Goal: Task Accomplishment & Management: Complete application form

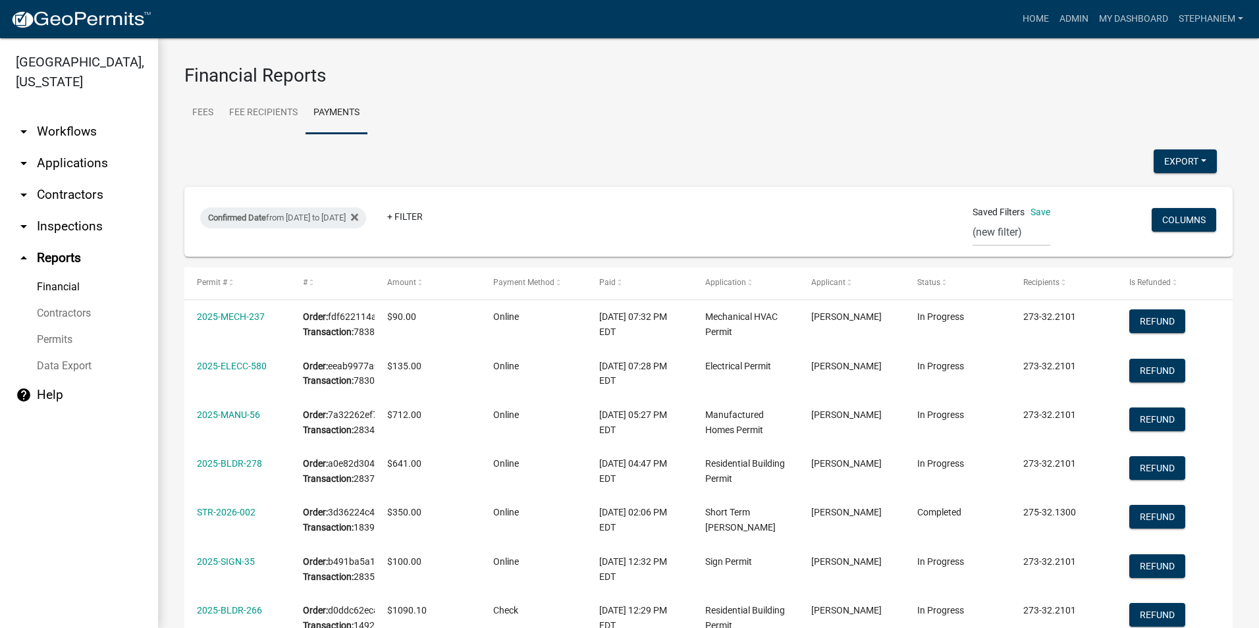
select select "0: null"
select select "3: 100"
click at [74, 226] on link "arrow_drop_down Inspections" at bounding box center [79, 227] width 158 height 32
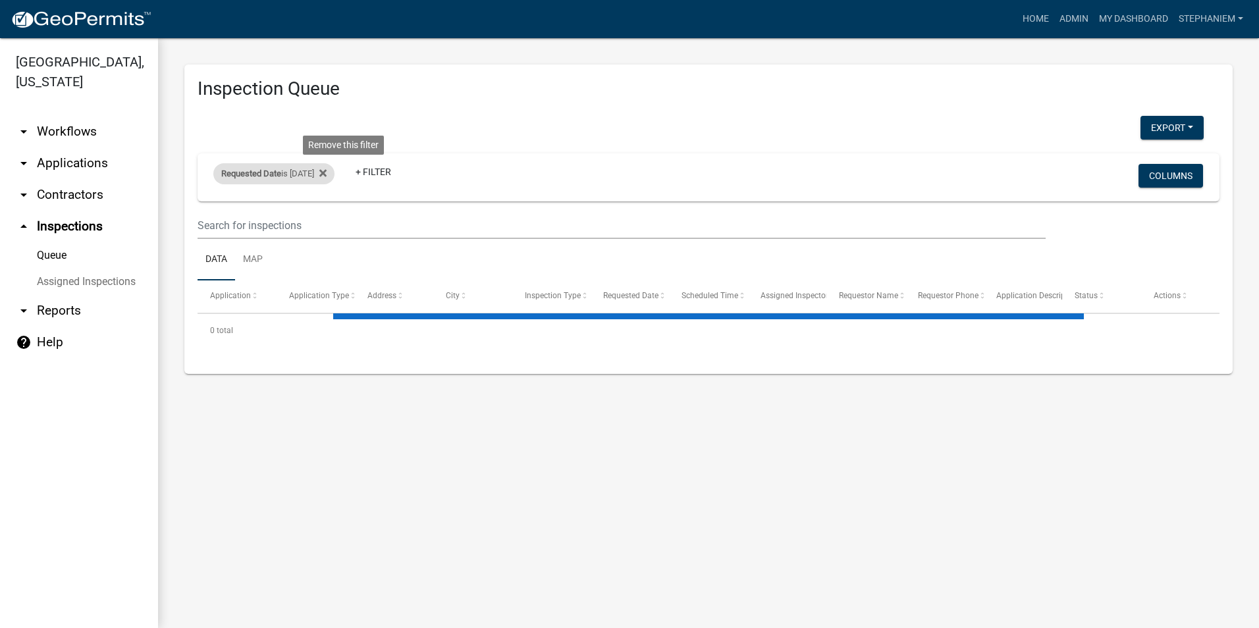
select select "3: 100"
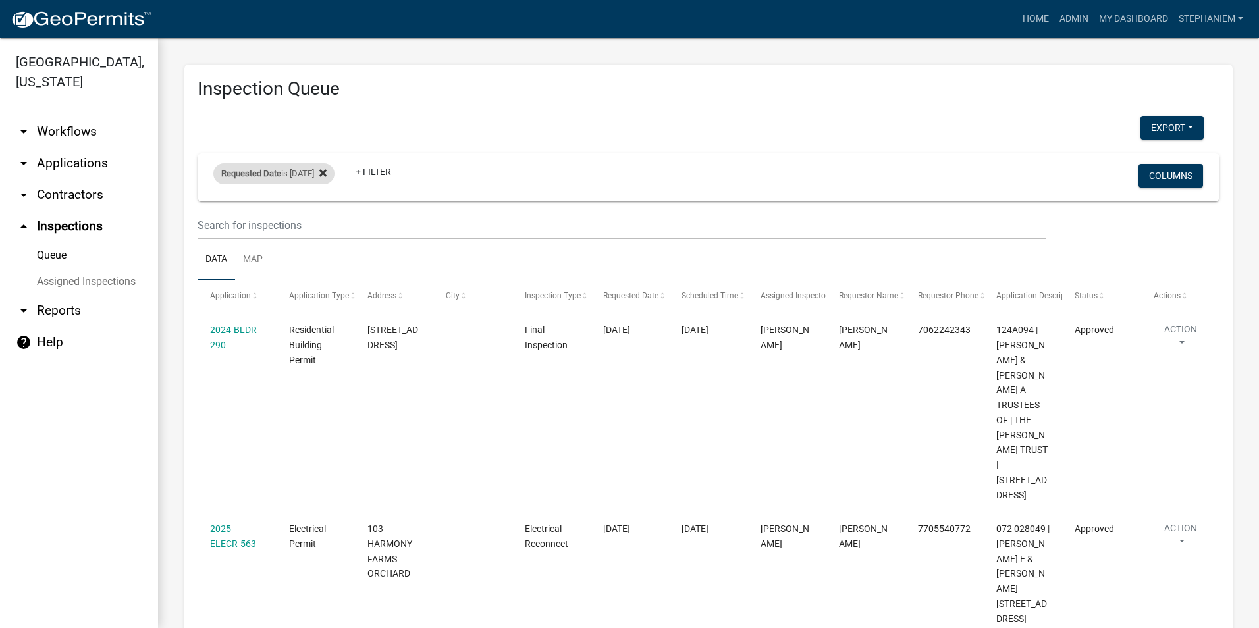
click at [327, 175] on icon at bounding box center [322, 173] width 7 height 11
click at [288, 177] on div "+ Filter" at bounding box center [541, 177] width 674 height 27
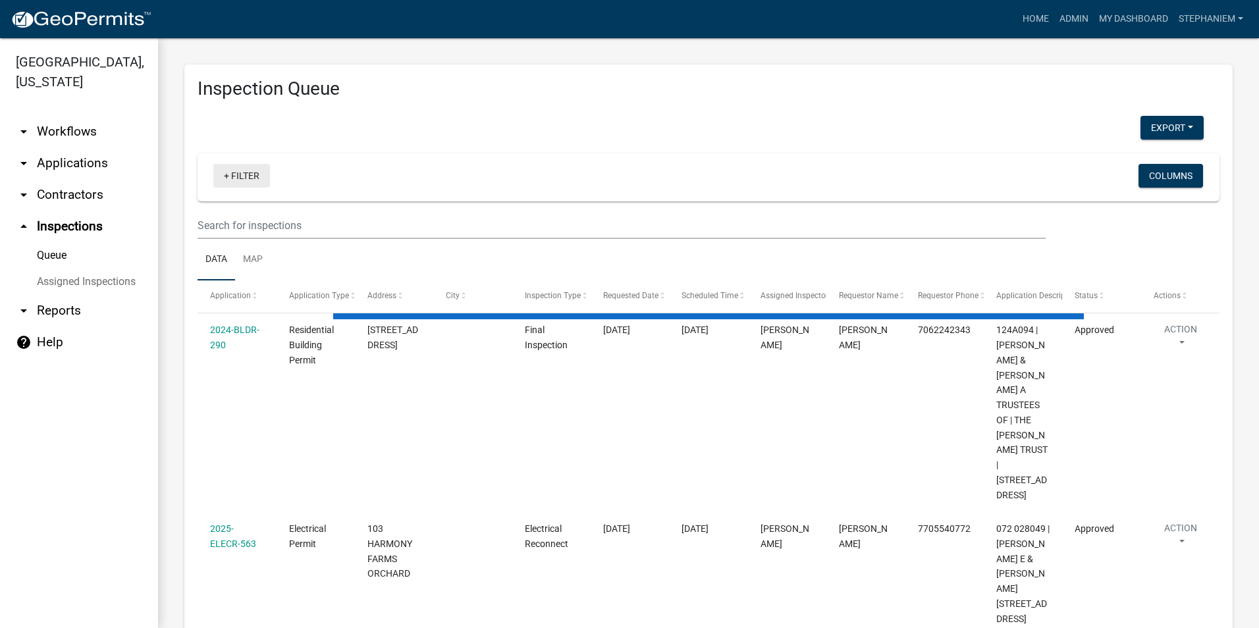
click at [248, 177] on link "+ Filter" at bounding box center [241, 176] width 57 height 24
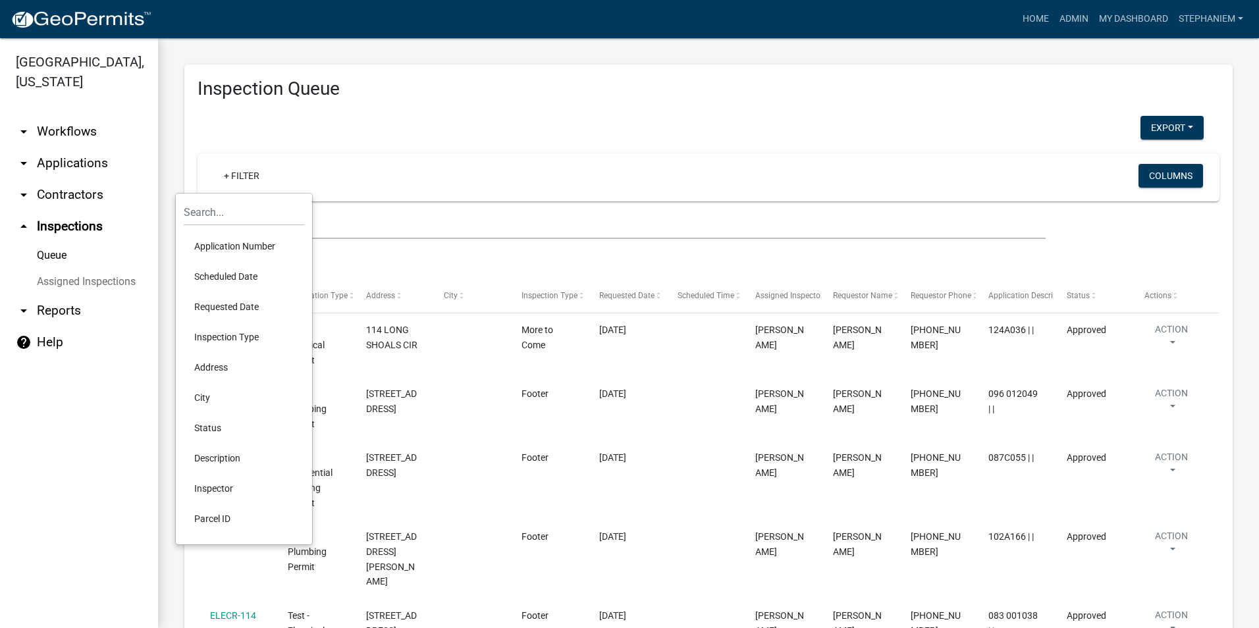
click at [233, 312] on li "Requested Date" at bounding box center [244, 307] width 121 height 30
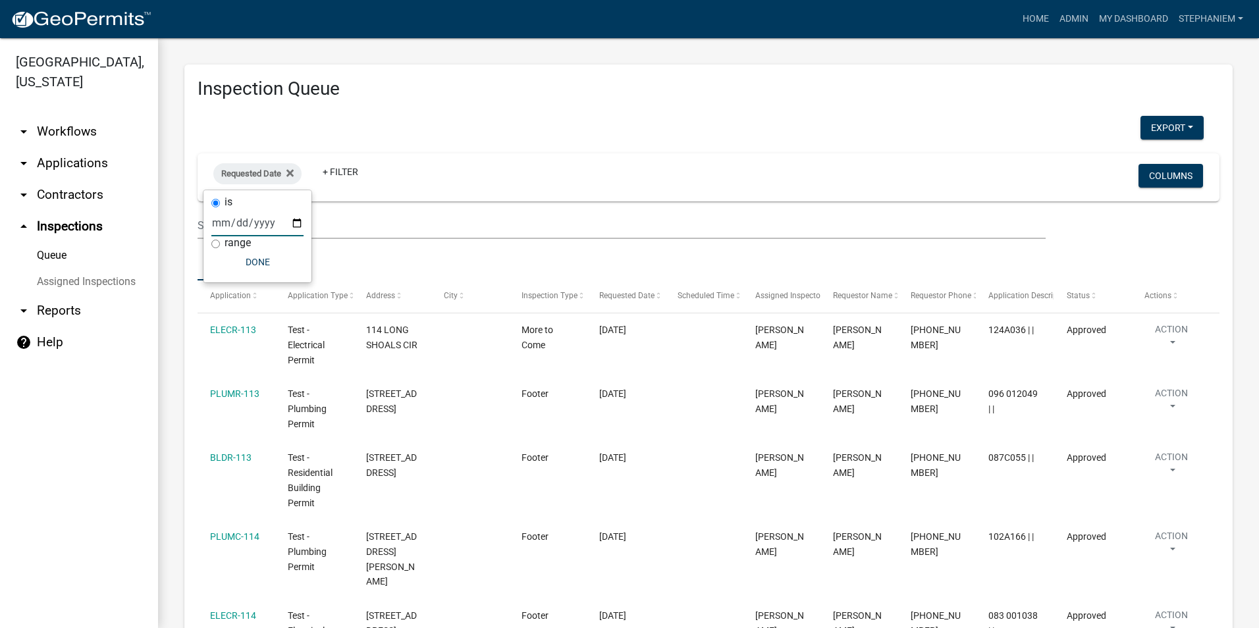
click at [300, 218] on input "date" at bounding box center [257, 222] width 92 height 27
type input "[DATE]"
click at [258, 256] on button "Done" at bounding box center [286, 262] width 92 height 24
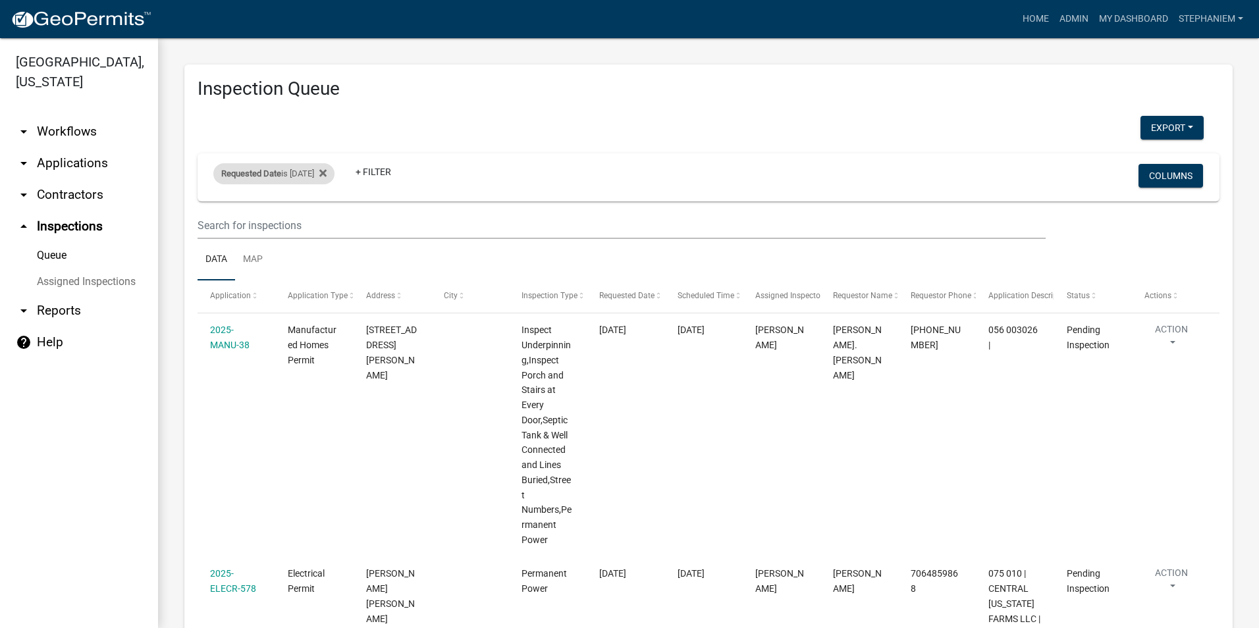
click at [273, 171] on span "Requested Date" at bounding box center [251, 174] width 60 height 10
click at [324, 220] on input "[DATE]" at bounding box center [286, 222] width 92 height 27
type input "[DATE]"
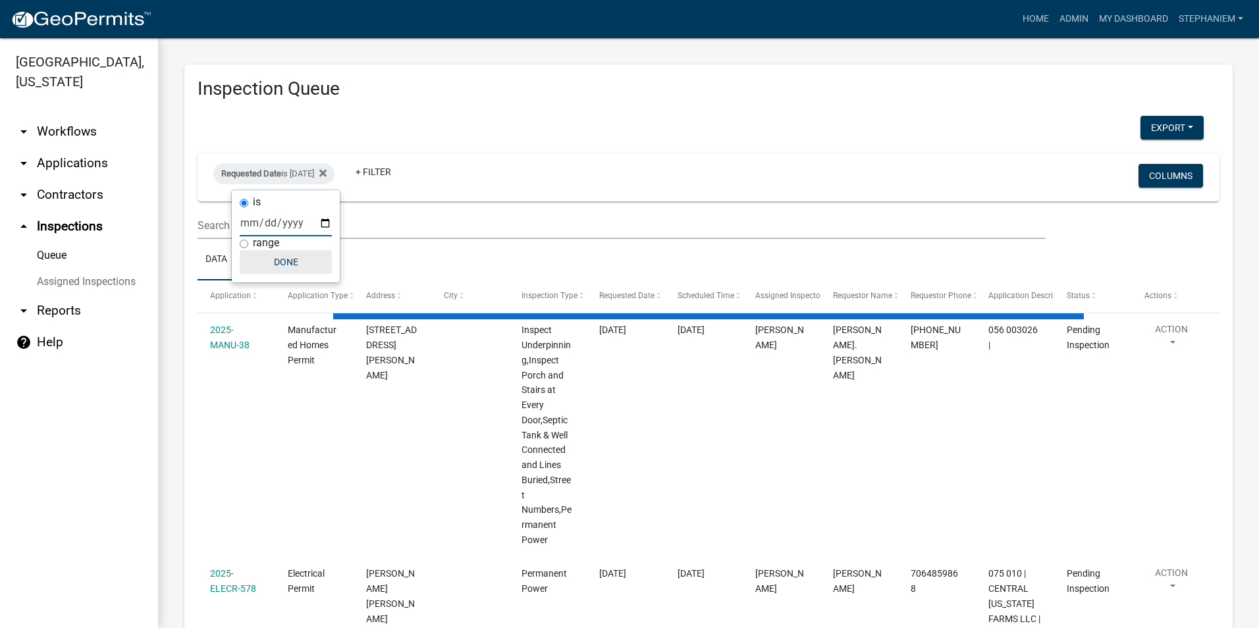
click at [317, 266] on button "Done" at bounding box center [286, 262] width 92 height 24
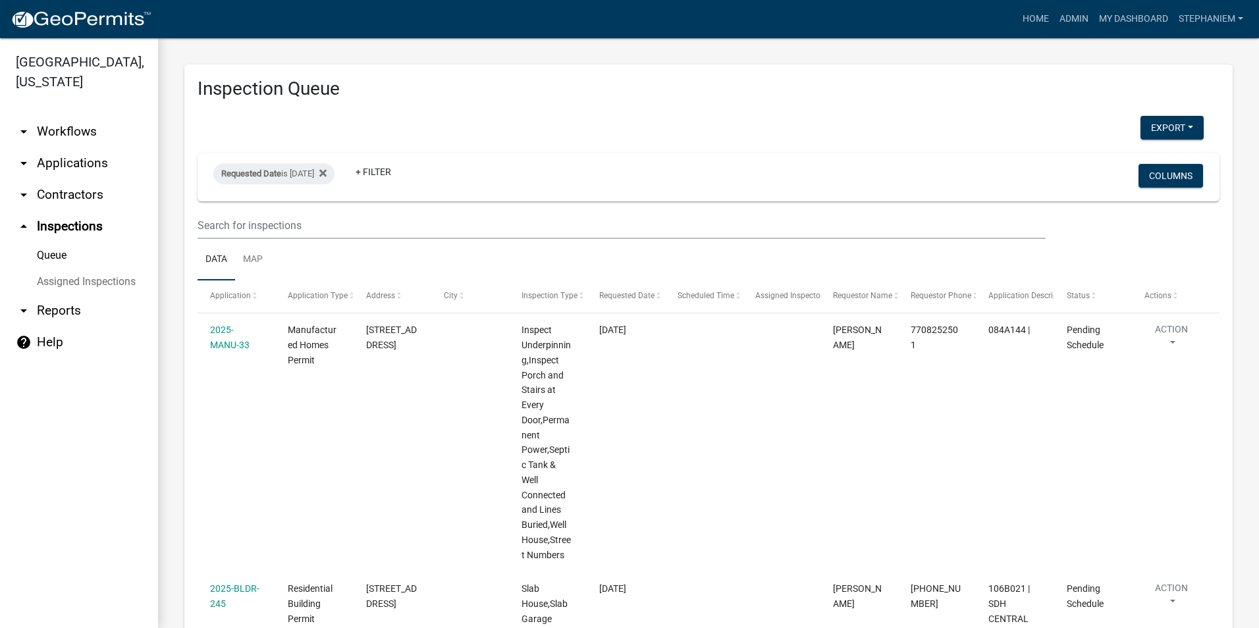
click at [96, 158] on link "arrow_drop_down Applications" at bounding box center [79, 164] width 158 height 32
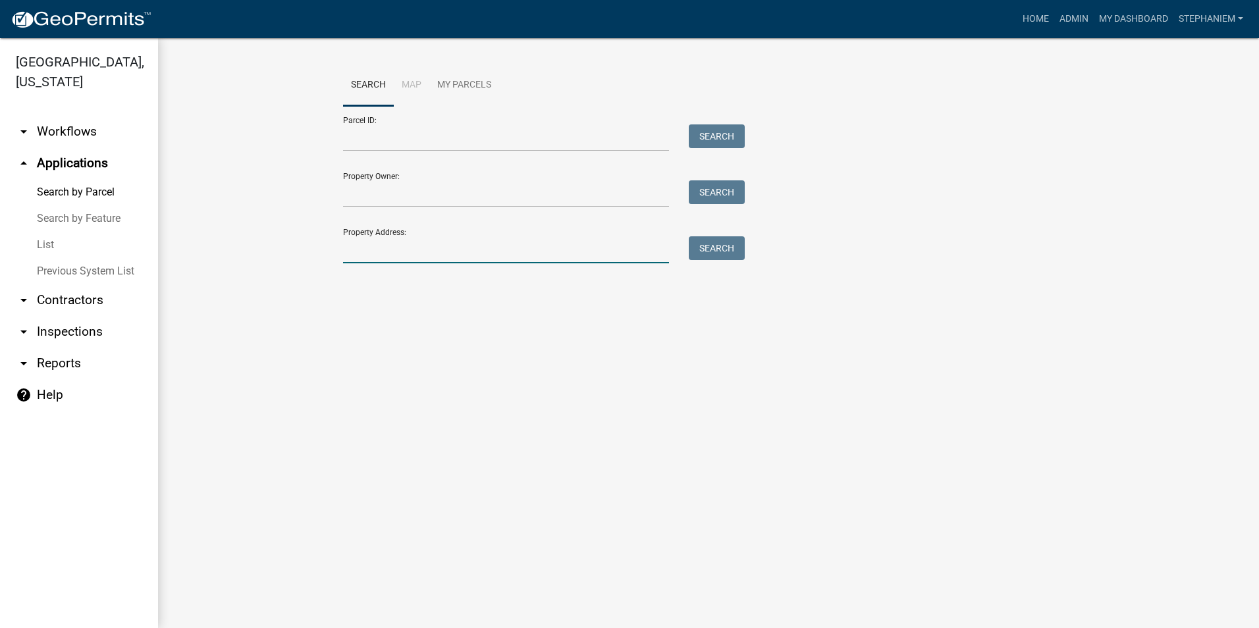
drag, startPoint x: 376, startPoint y: 255, endPoint x: 363, endPoint y: 258, distance: 13.6
click at [376, 255] on input "Property Address:" at bounding box center [506, 249] width 326 height 27
type input "[STREET_ADDRESS]"
click at [689, 236] on button "Search" at bounding box center [717, 248] width 56 height 24
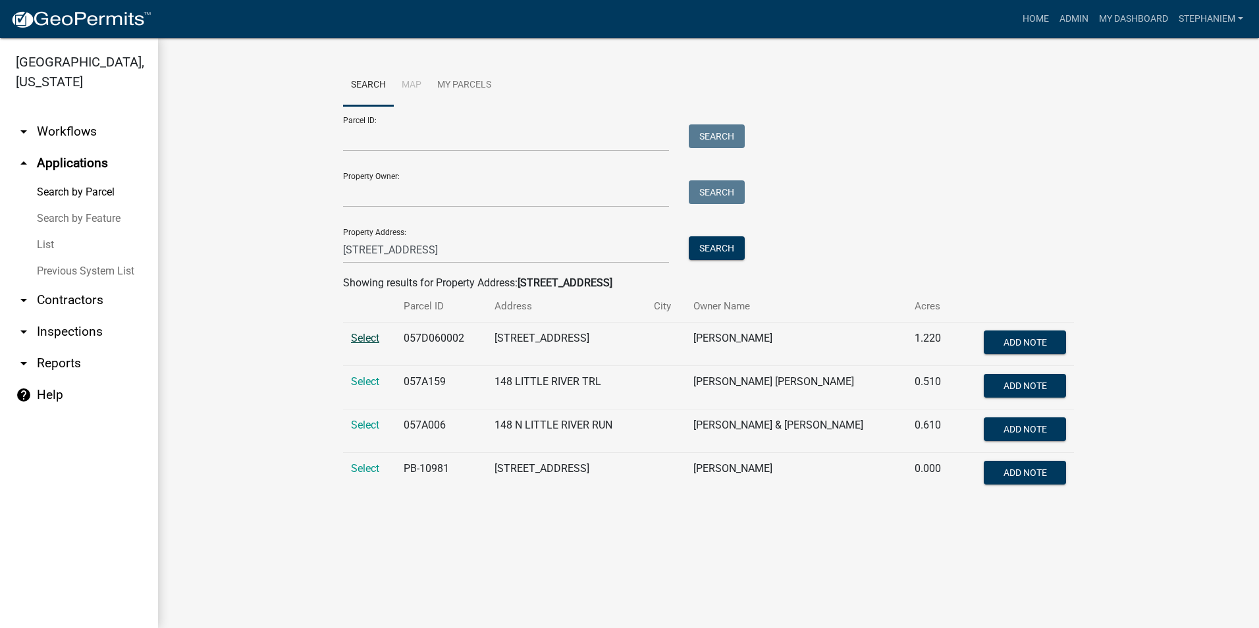
click at [365, 337] on span "Select" at bounding box center [365, 338] width 28 height 13
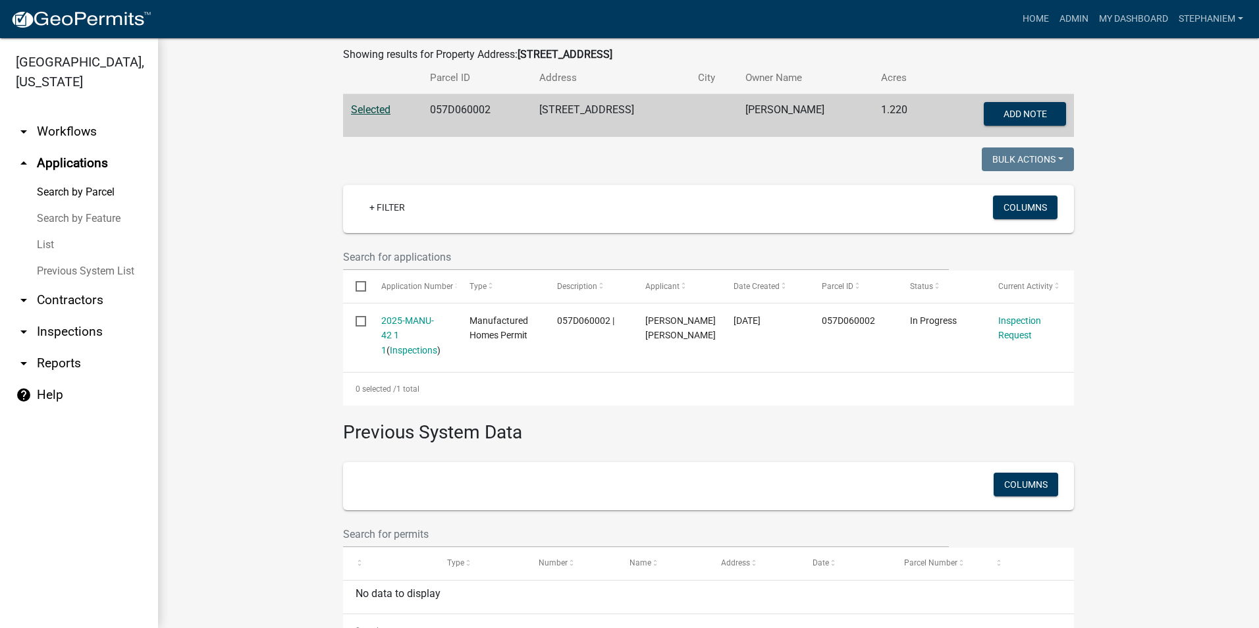
scroll to position [263, 0]
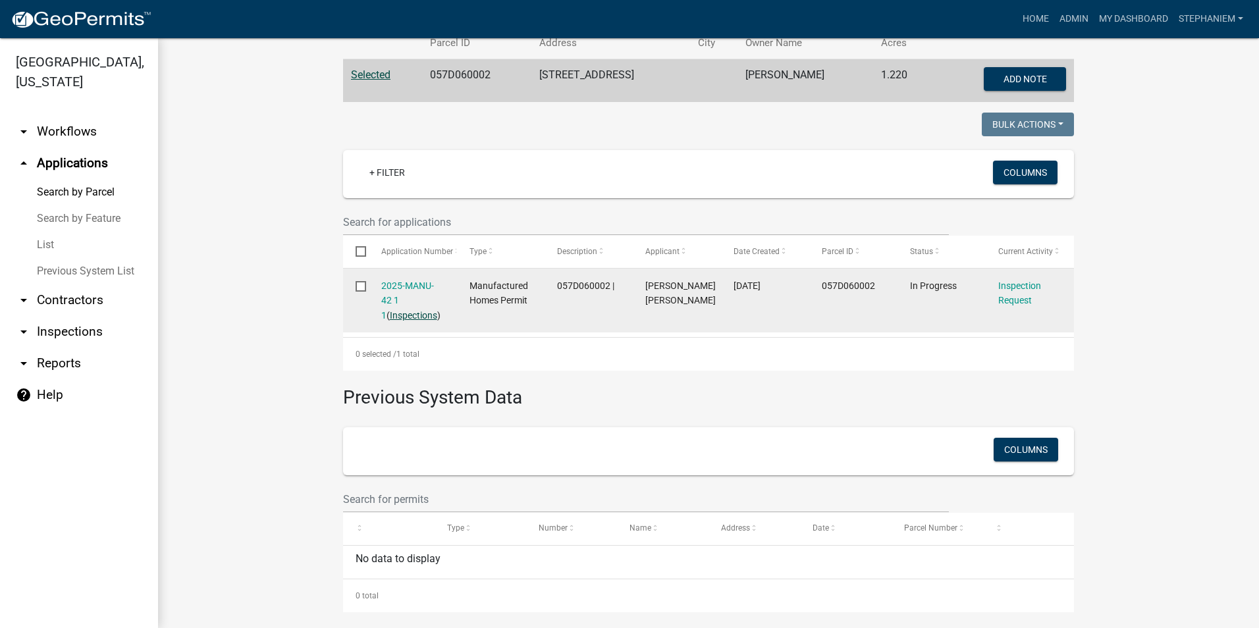
click at [399, 312] on link "Inspections" at bounding box center [413, 315] width 47 height 11
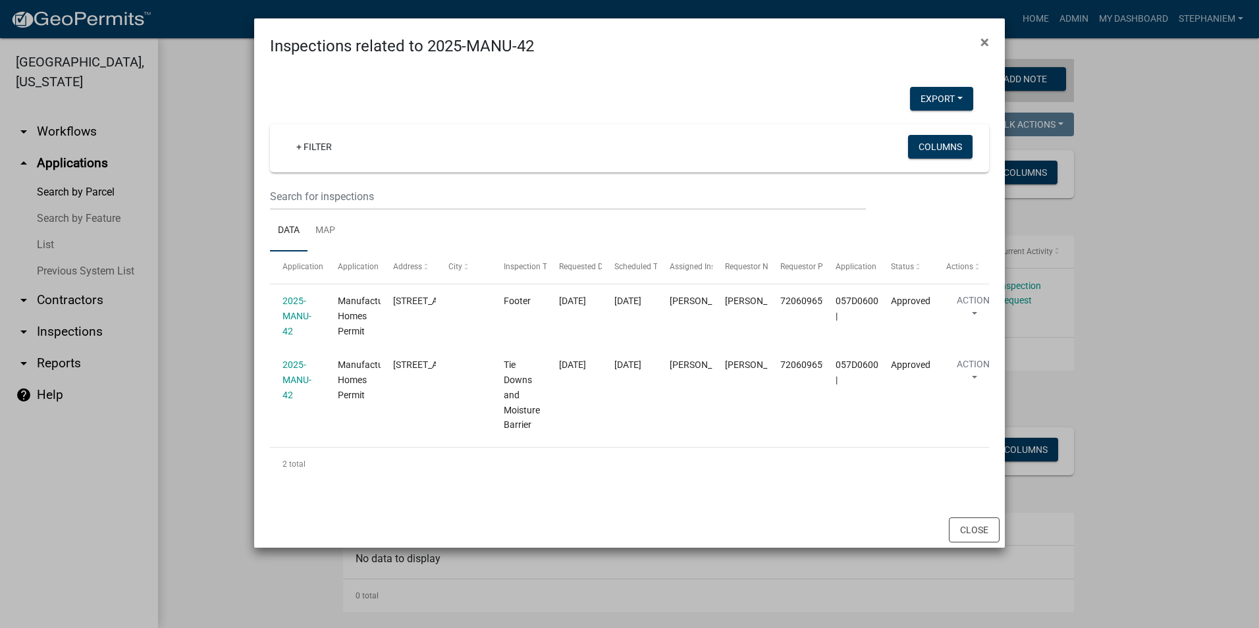
click at [223, 252] on ngb-modal-window "Inspections related to 2025-MANU-42 × Export Excel Format (.xlsx) CSV Format (.…" at bounding box center [629, 314] width 1259 height 628
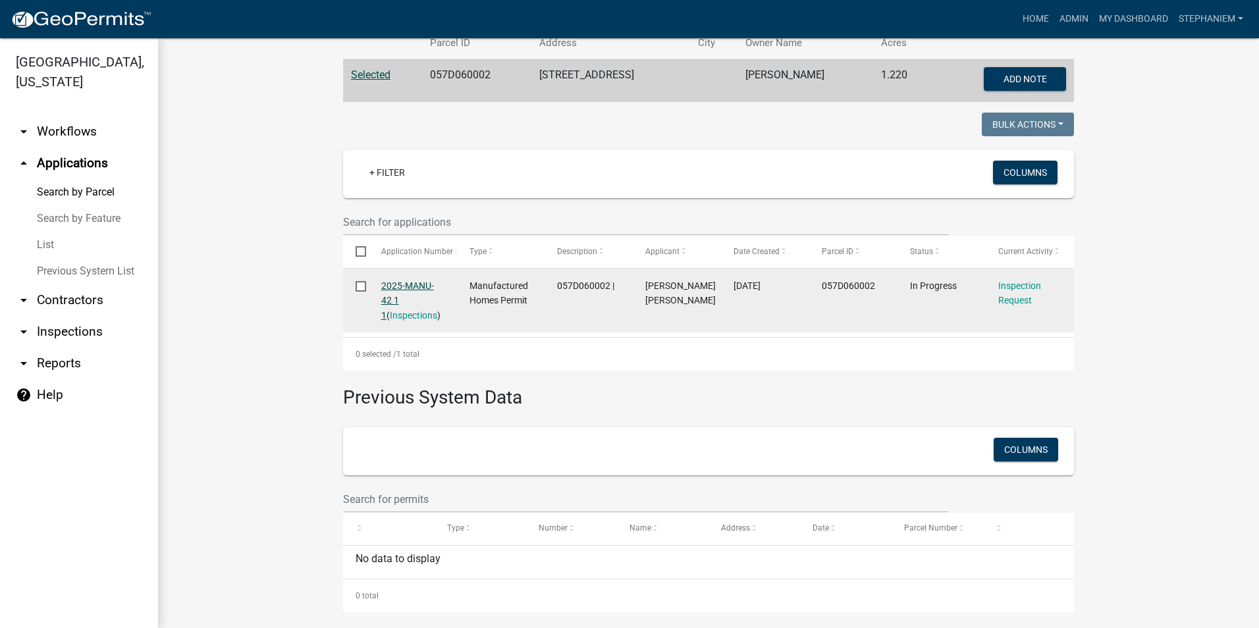
click at [393, 283] on link "2025-MANU-42 1 1" at bounding box center [407, 301] width 53 height 41
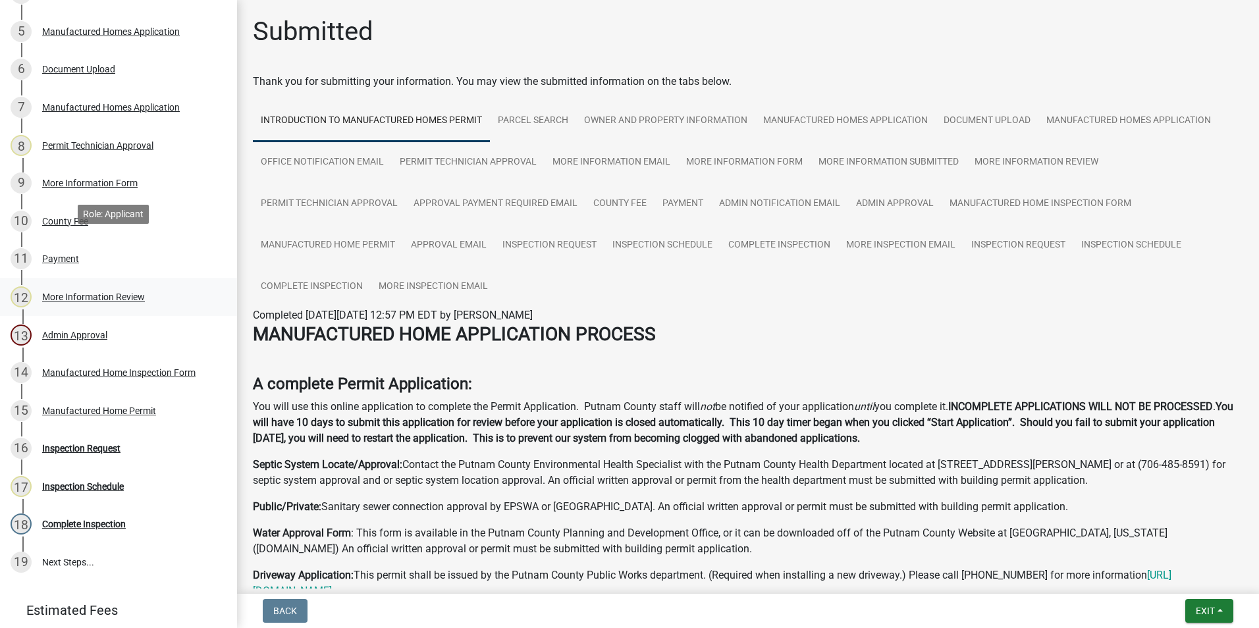
scroll to position [395, 0]
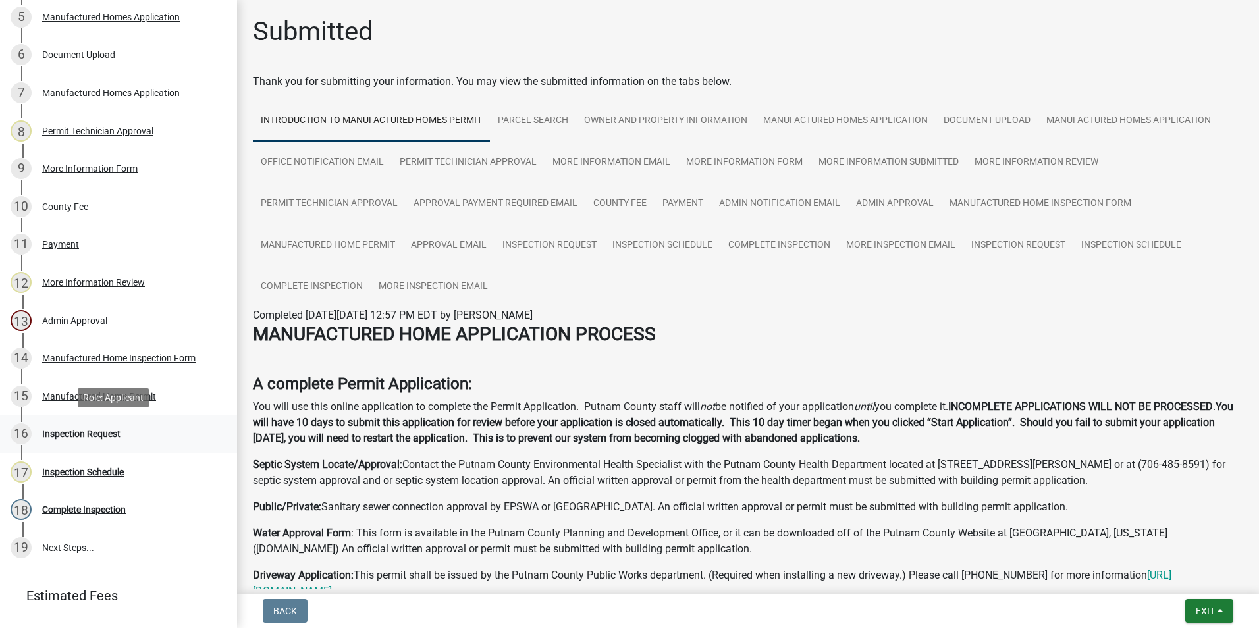
click at [125, 430] on div "16 Inspection Request" at bounding box center [113, 434] width 205 height 21
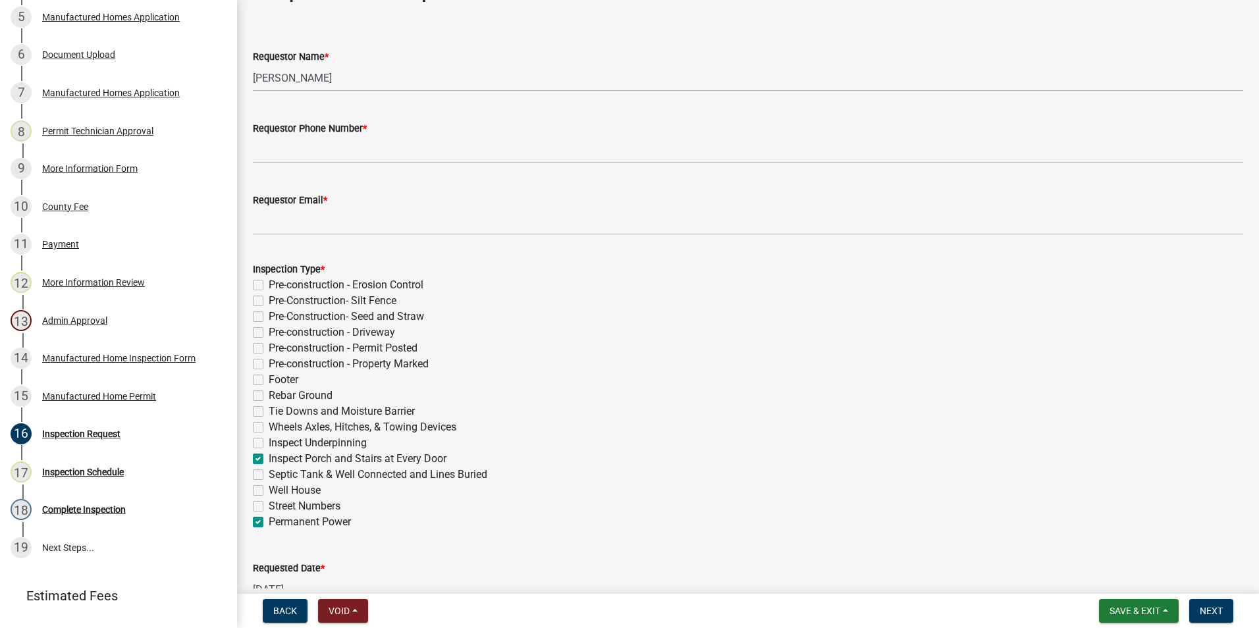
scroll to position [0, 0]
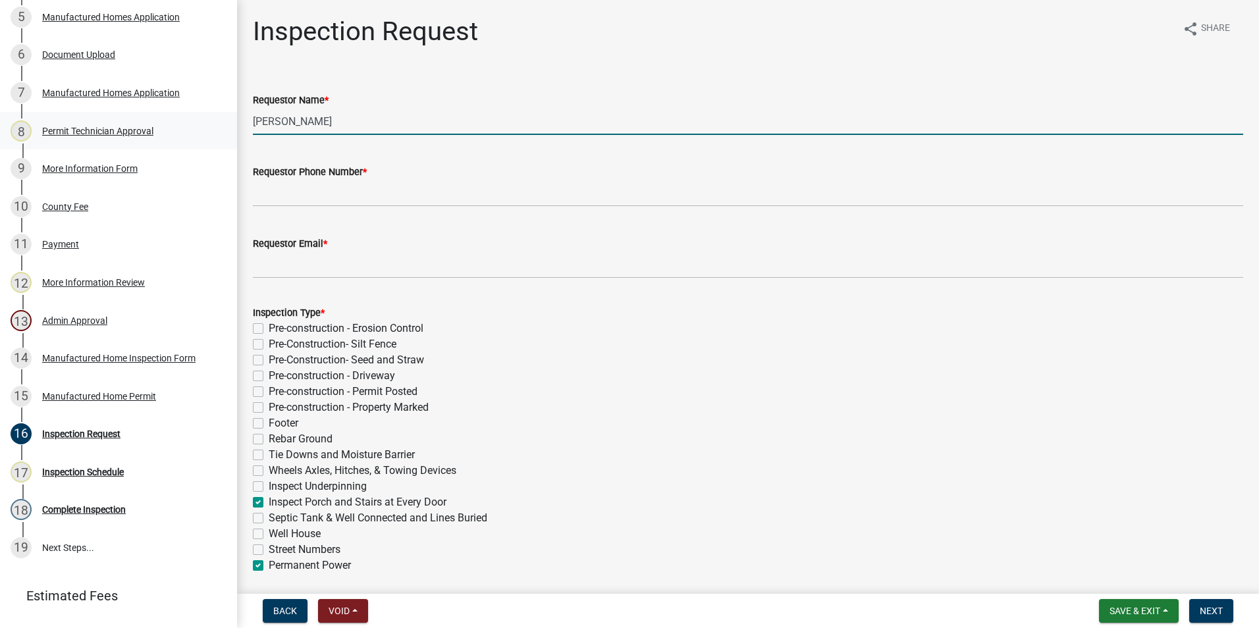
drag, startPoint x: 332, startPoint y: 123, endPoint x: 224, endPoint y: 135, distance: 108.7
click at [224, 135] on div "Manufactured Homes Permit 2025-MANU-42 Edit View Summary Notes Show emails 1 In…" at bounding box center [629, 314] width 1259 height 628
type input "[PERSON_NAME]"
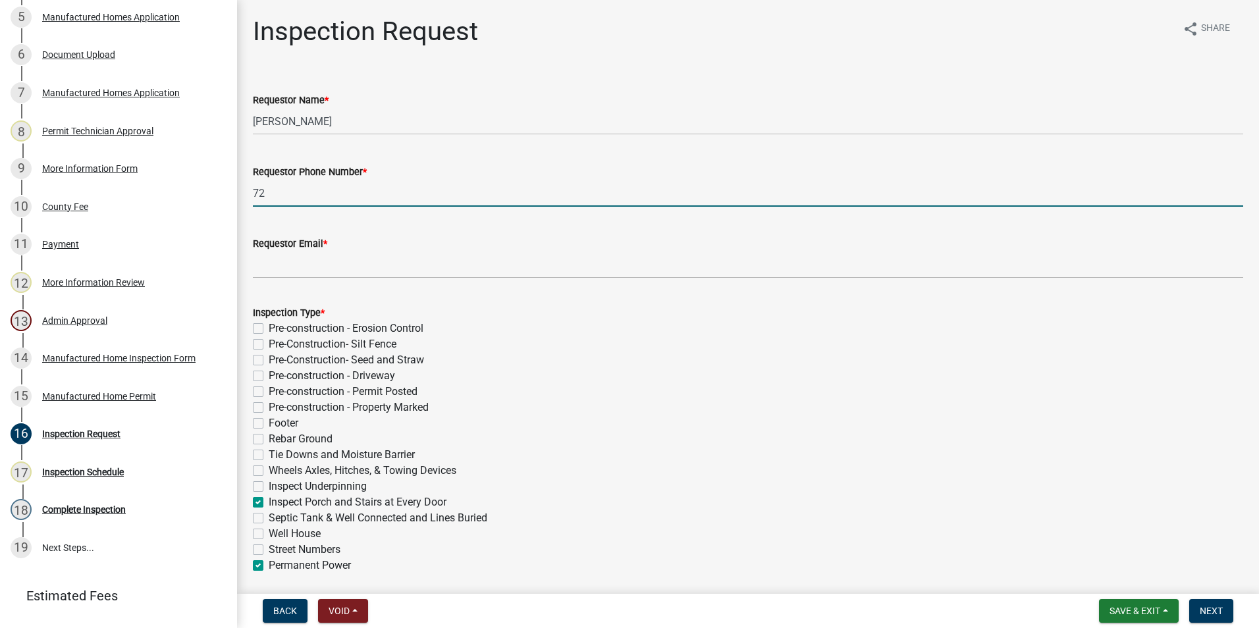
type input "7"
type input "[PHONE_NUMBER]"
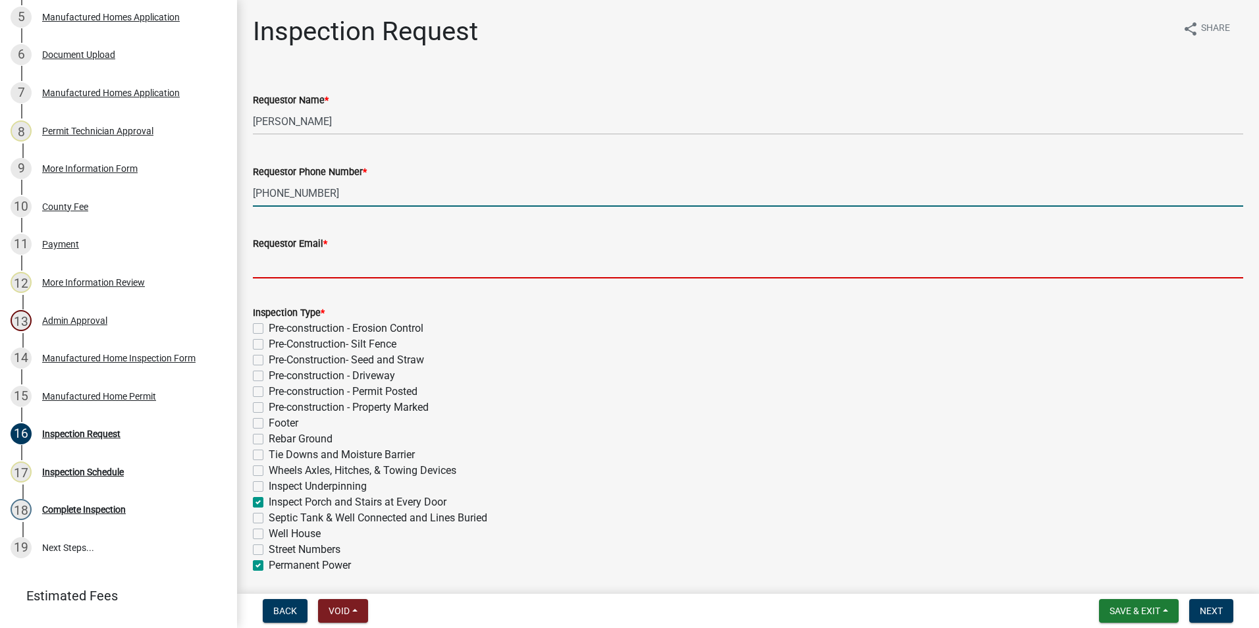
click at [349, 272] on input "Requestor Email *" at bounding box center [748, 265] width 991 height 27
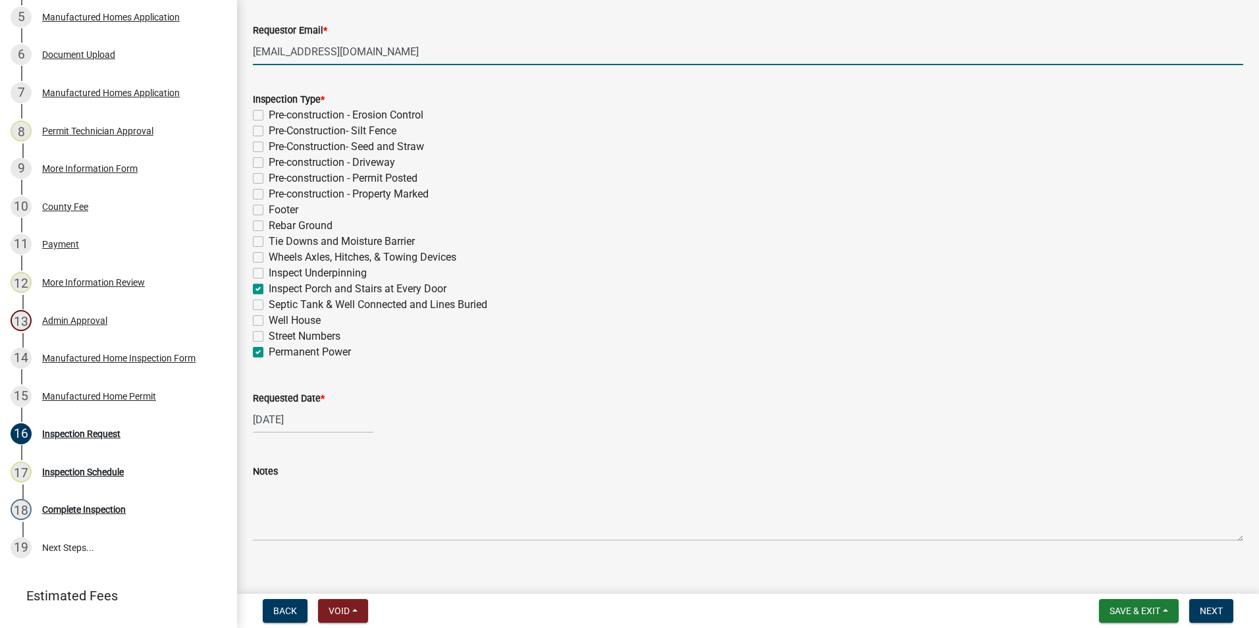
scroll to position [228, 0]
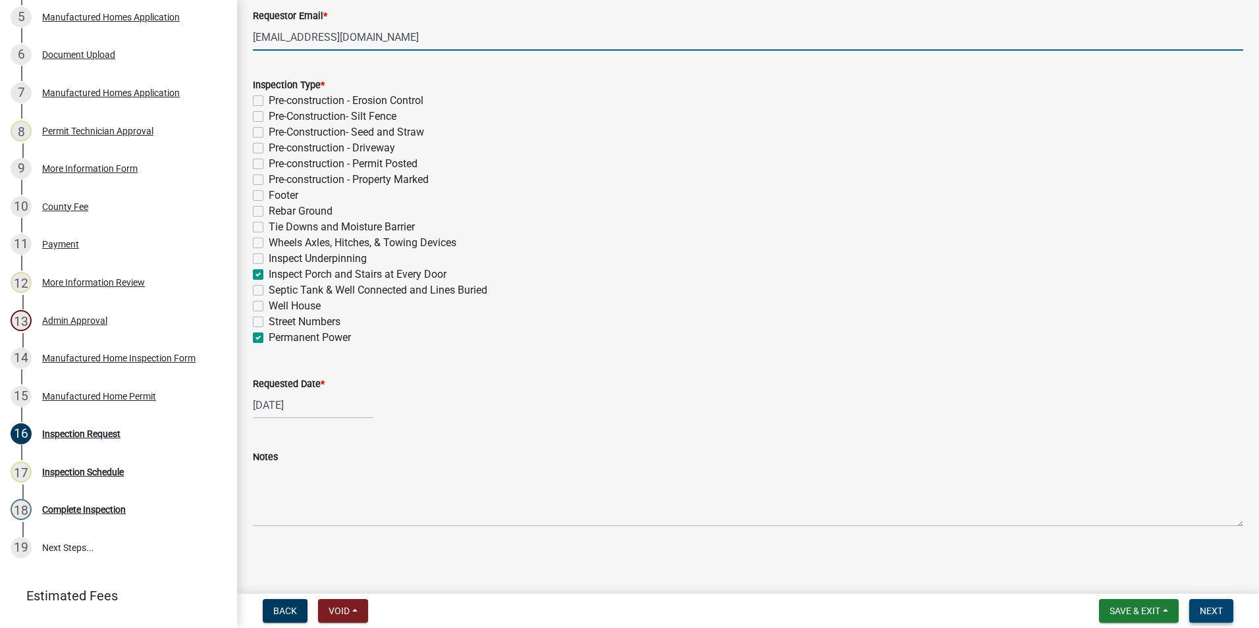
type input "[EMAIL_ADDRESS][DOMAIN_NAME]"
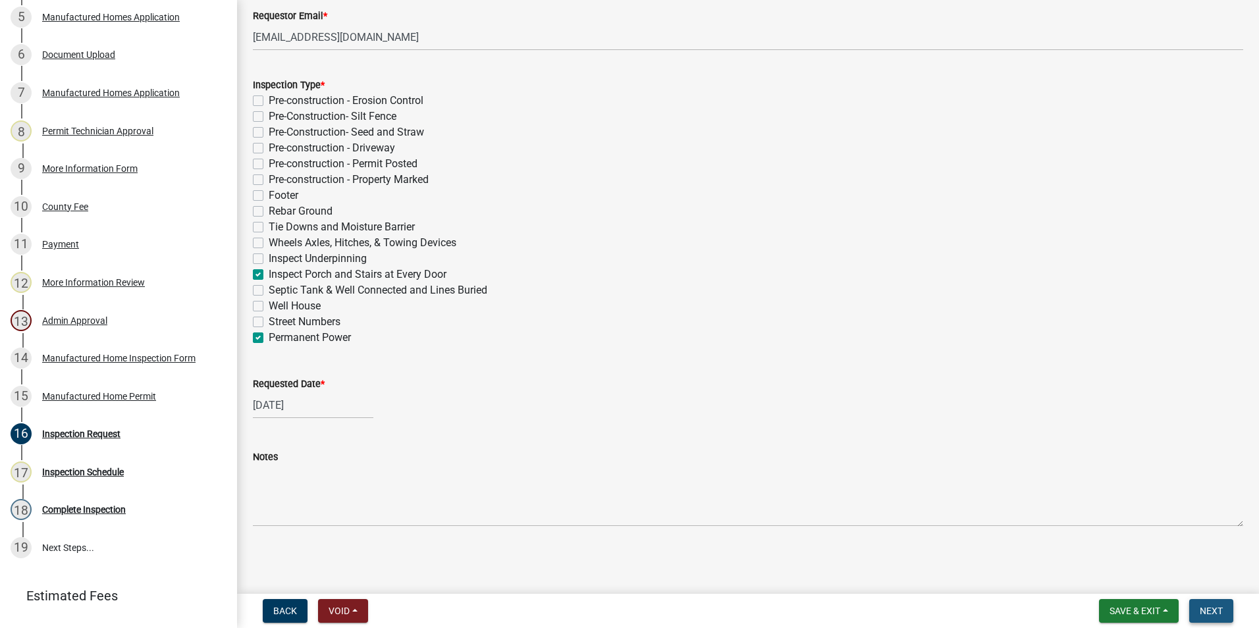
click at [1210, 604] on button "Next" at bounding box center [1212, 611] width 44 height 24
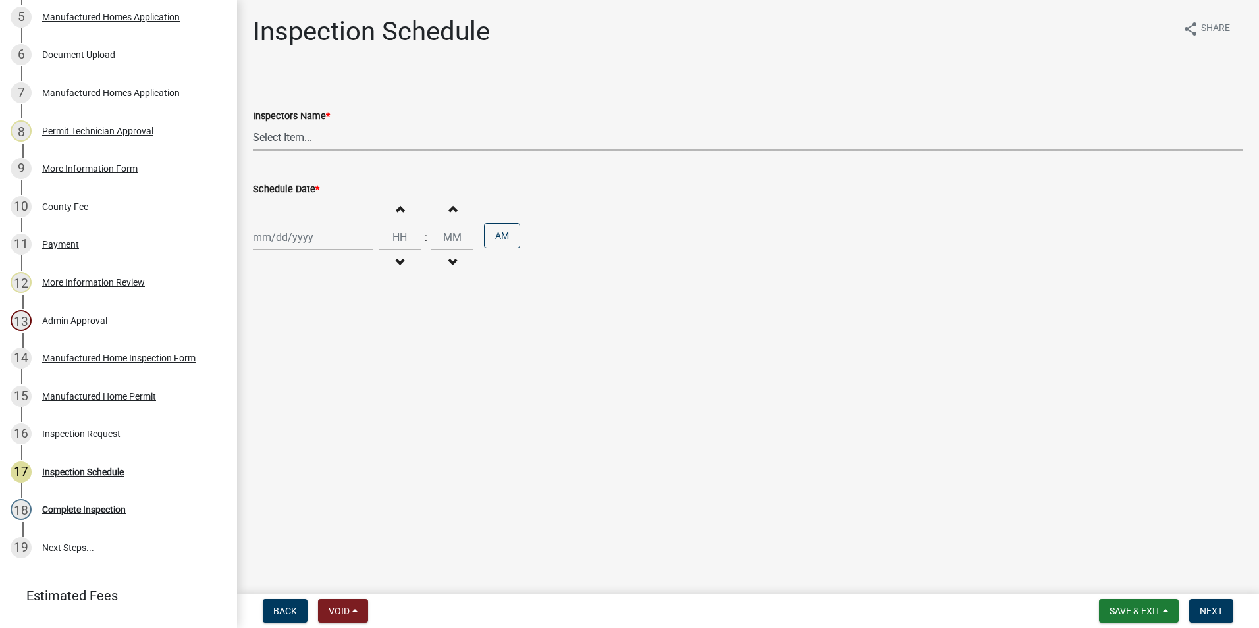
drag, startPoint x: 330, startPoint y: 139, endPoint x: 330, endPoint y: 152, distance: 13.2
click at [330, 139] on select "Select Item... mrivera ([PERSON_NAME]) [PERSON_NAME] ([PERSON_NAME] ([PERSON_NA…" at bounding box center [748, 137] width 991 height 27
select select "a0ea4169-8540-4a2c-b9f4-cf4c1ffdeb95"
click at [253, 124] on select "Select Item... mrivera ([PERSON_NAME]) [PERSON_NAME] ([PERSON_NAME] ([PERSON_NA…" at bounding box center [748, 137] width 991 height 27
select select "10"
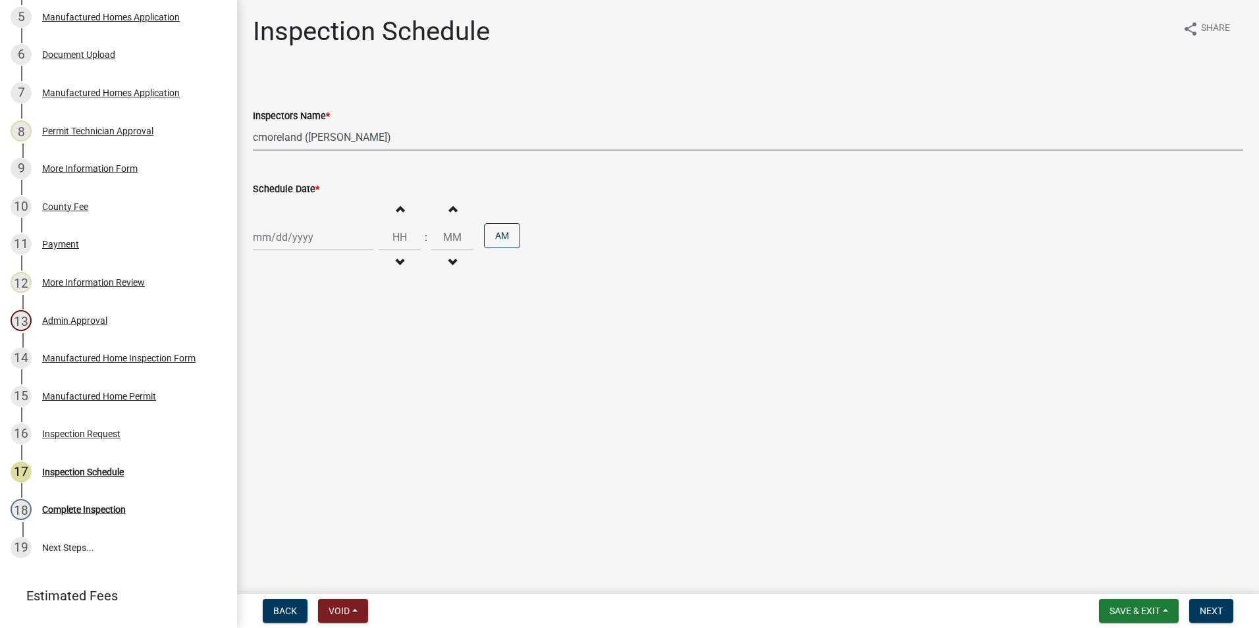
select select "2025"
drag, startPoint x: 283, startPoint y: 235, endPoint x: 286, endPoint y: 246, distance: 10.9
click at [283, 235] on div "[PERSON_NAME] Feb Mar Apr [PERSON_NAME][DATE] Oct Nov [DATE] 1526 1527 1528 152…" at bounding box center [313, 237] width 121 height 27
click at [332, 347] on div "16" at bounding box center [329, 349] width 21 height 21
type input "[DATE]"
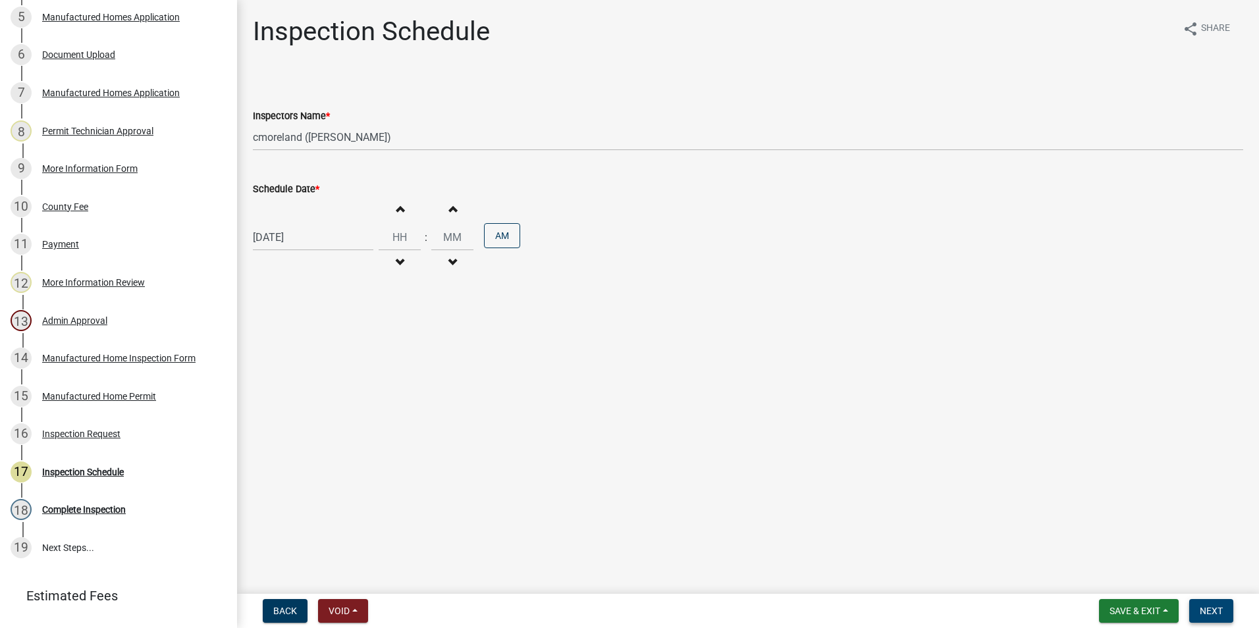
click at [1203, 616] on span "Next" at bounding box center [1211, 611] width 23 height 11
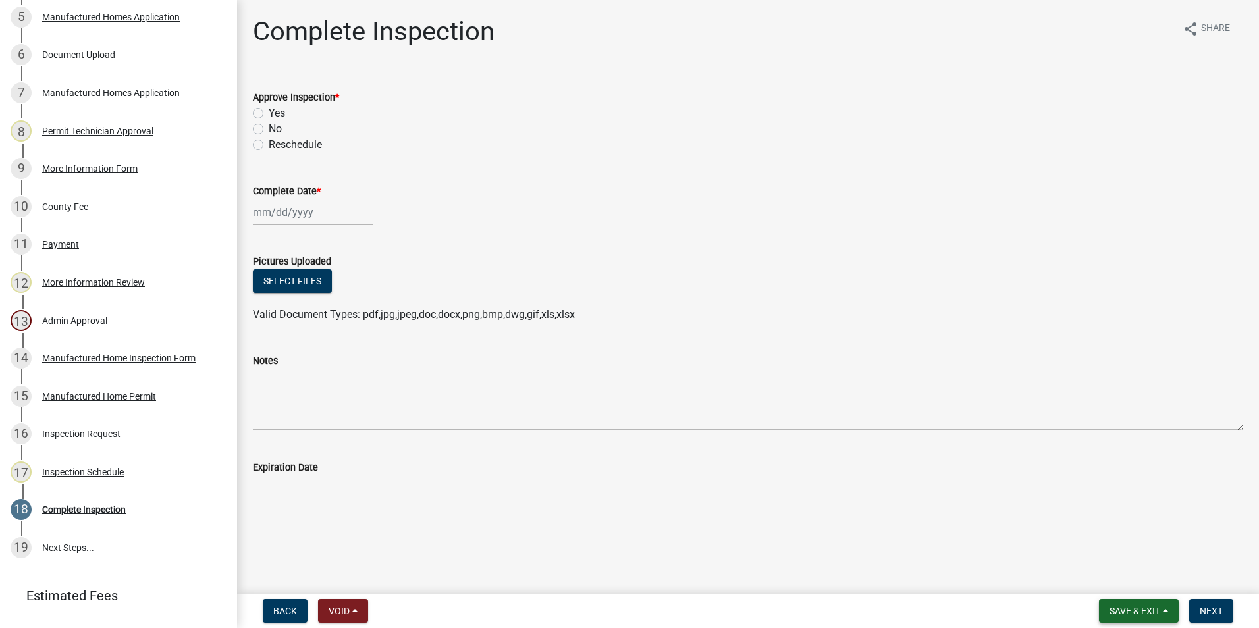
click at [1172, 615] on button "Save & Exit" at bounding box center [1139, 611] width 80 height 24
click at [1142, 568] on button "Save & Exit" at bounding box center [1126, 577] width 105 height 32
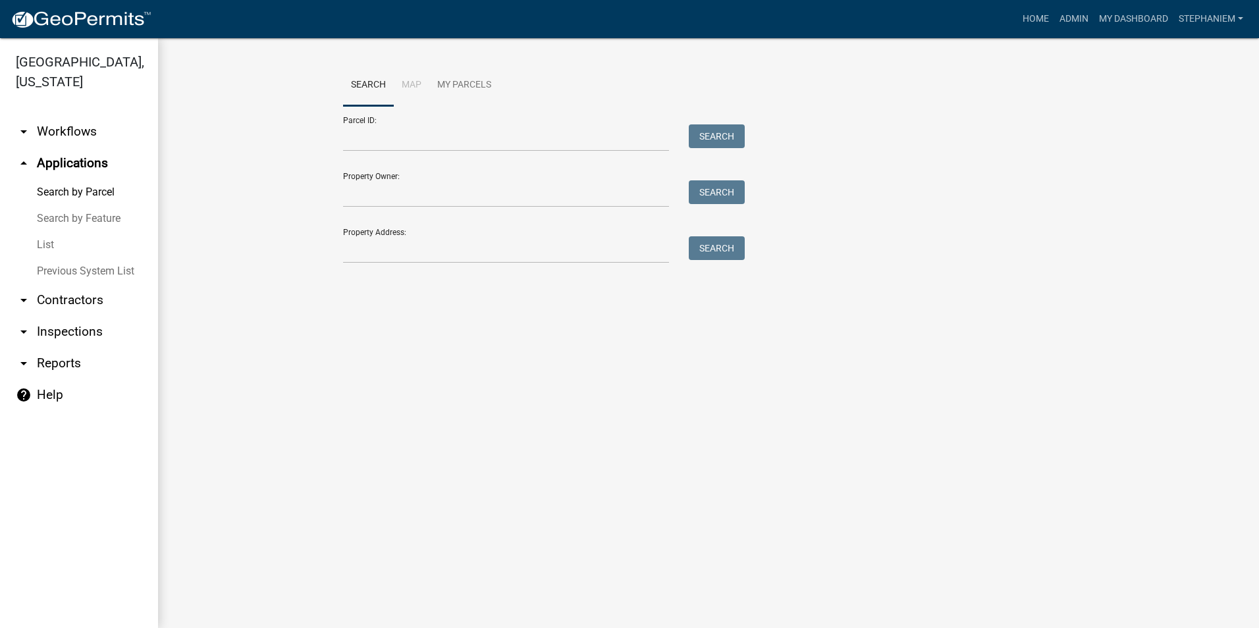
click at [68, 333] on link "arrow_drop_down Inspections" at bounding box center [79, 332] width 158 height 32
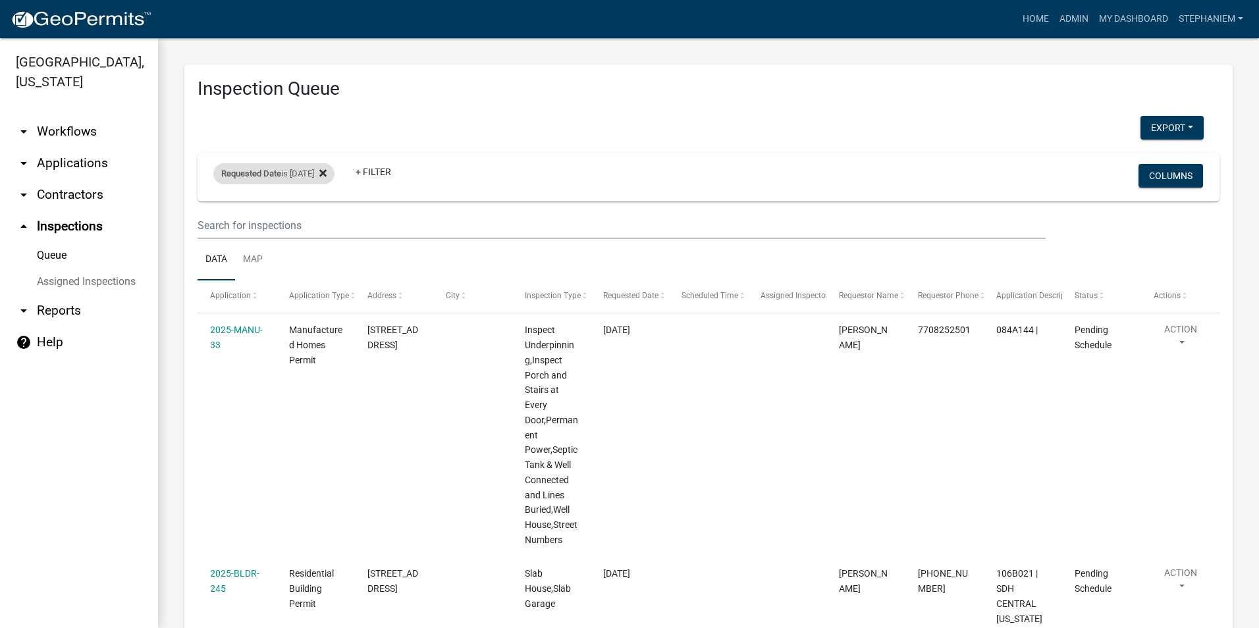
drag, startPoint x: 324, startPoint y: 171, endPoint x: 339, endPoint y: 178, distance: 17.1
click at [324, 171] on div "Requested Date is [DATE]" at bounding box center [273, 173] width 121 height 21
click at [327, 169] on icon at bounding box center [322, 173] width 7 height 11
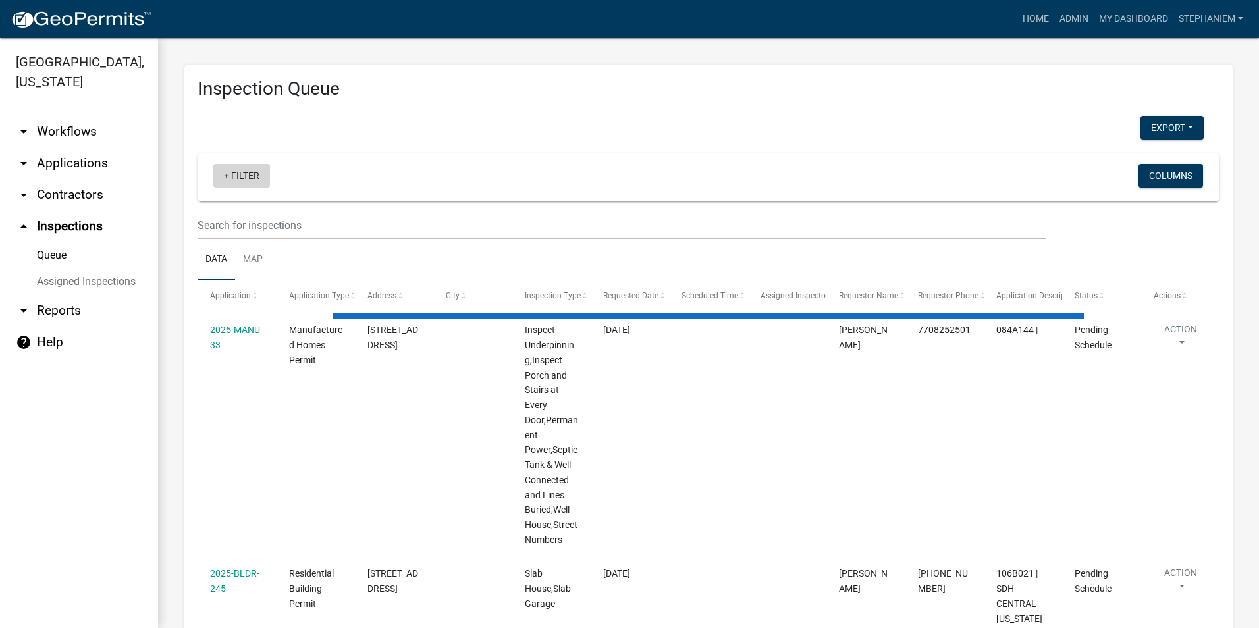
click at [257, 181] on link "+ Filter" at bounding box center [241, 176] width 57 height 24
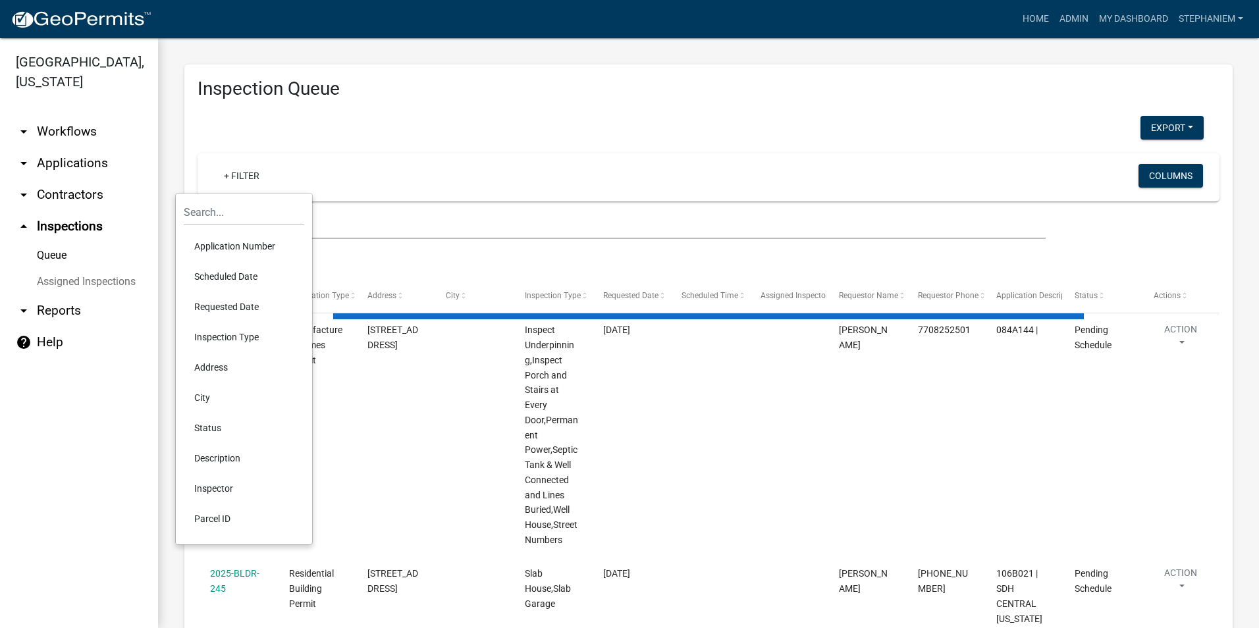
click at [240, 277] on li "Scheduled Date" at bounding box center [244, 276] width 121 height 30
select select "3: 100"
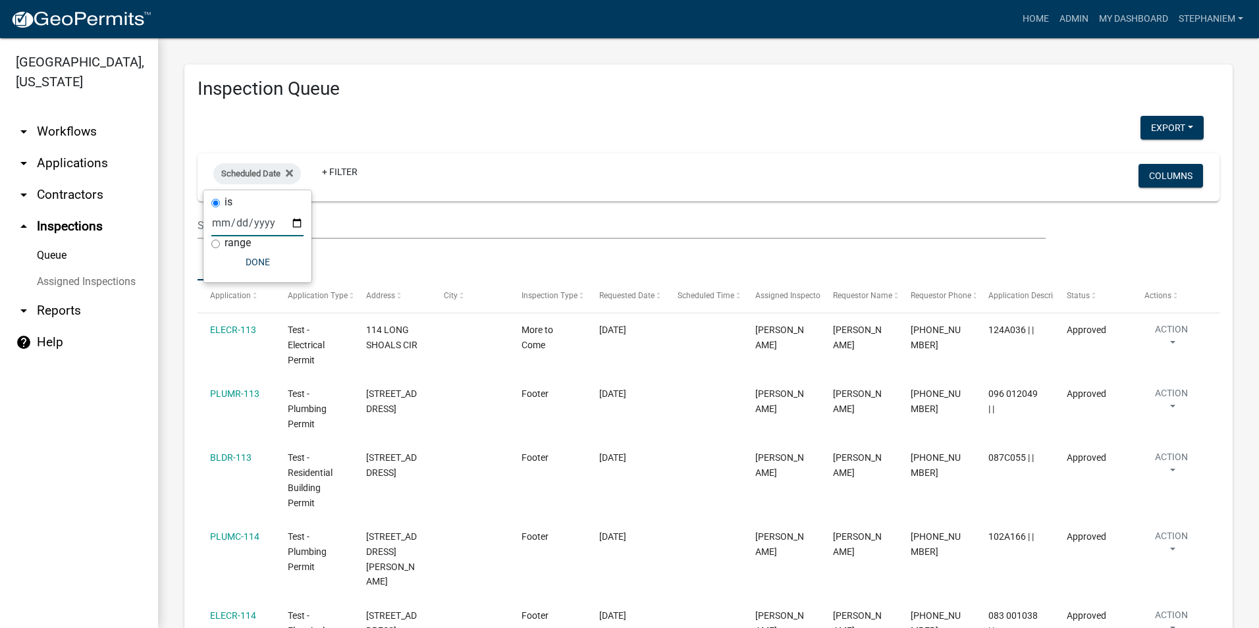
click at [292, 215] on input "date" at bounding box center [257, 222] width 92 height 27
click at [296, 224] on input "date" at bounding box center [257, 222] width 92 height 27
type input "[DATE]"
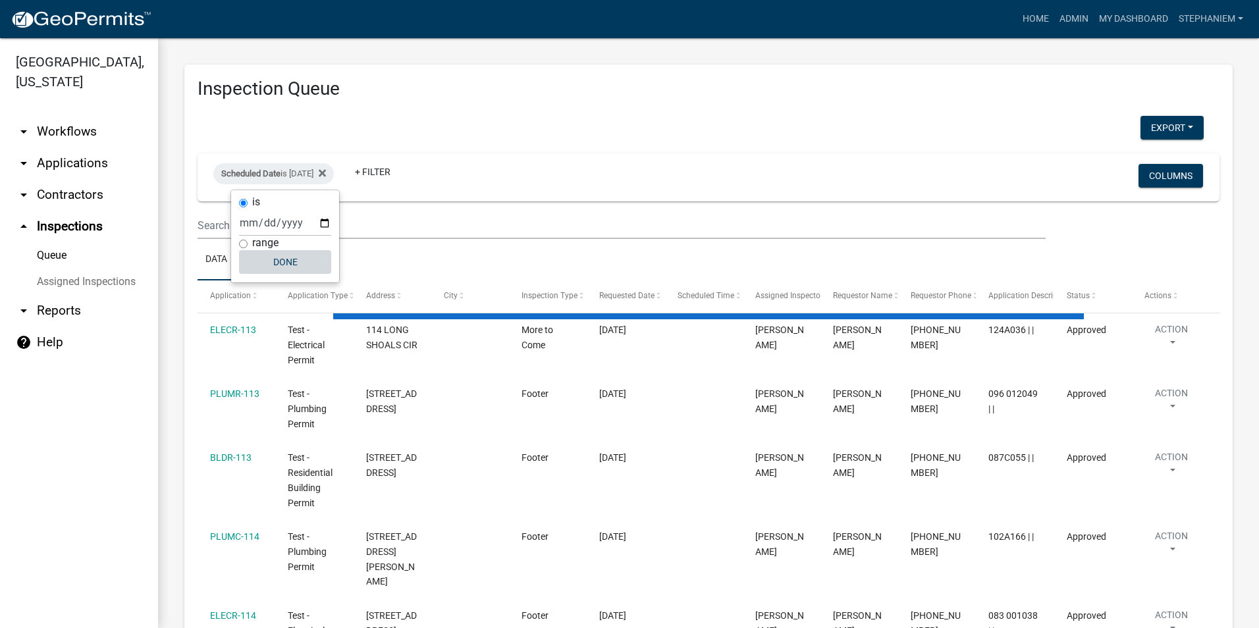
click at [277, 265] on button "Done" at bounding box center [285, 262] width 92 height 24
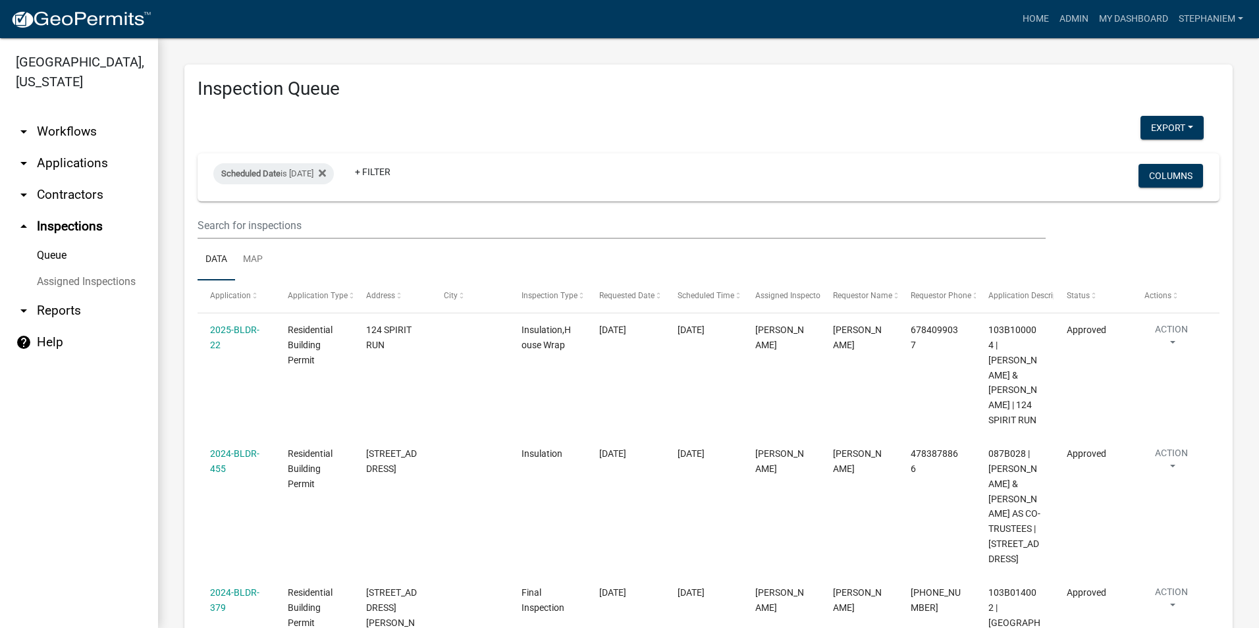
click at [97, 174] on link "arrow_drop_down Applications" at bounding box center [79, 164] width 158 height 32
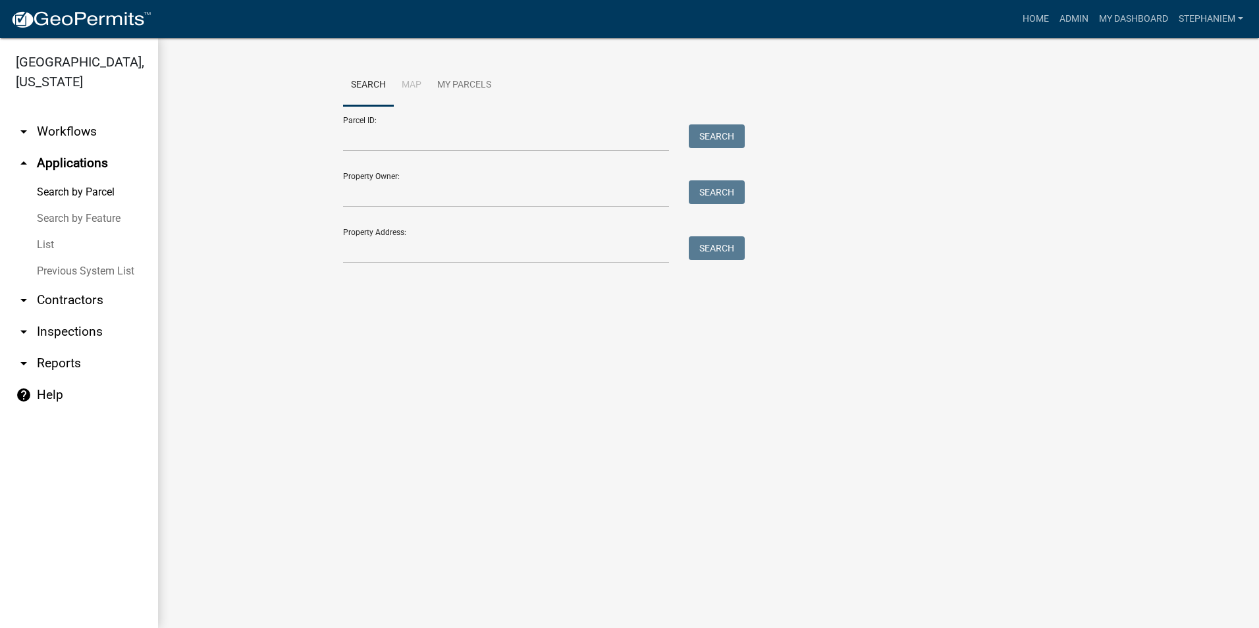
click at [400, 265] on div "Search Map My Parcels Parcel ID: Search Property Owner: Search Property Address…" at bounding box center [708, 170] width 751 height 211
click at [405, 254] on input "Property Address:" at bounding box center [506, 249] width 326 height 27
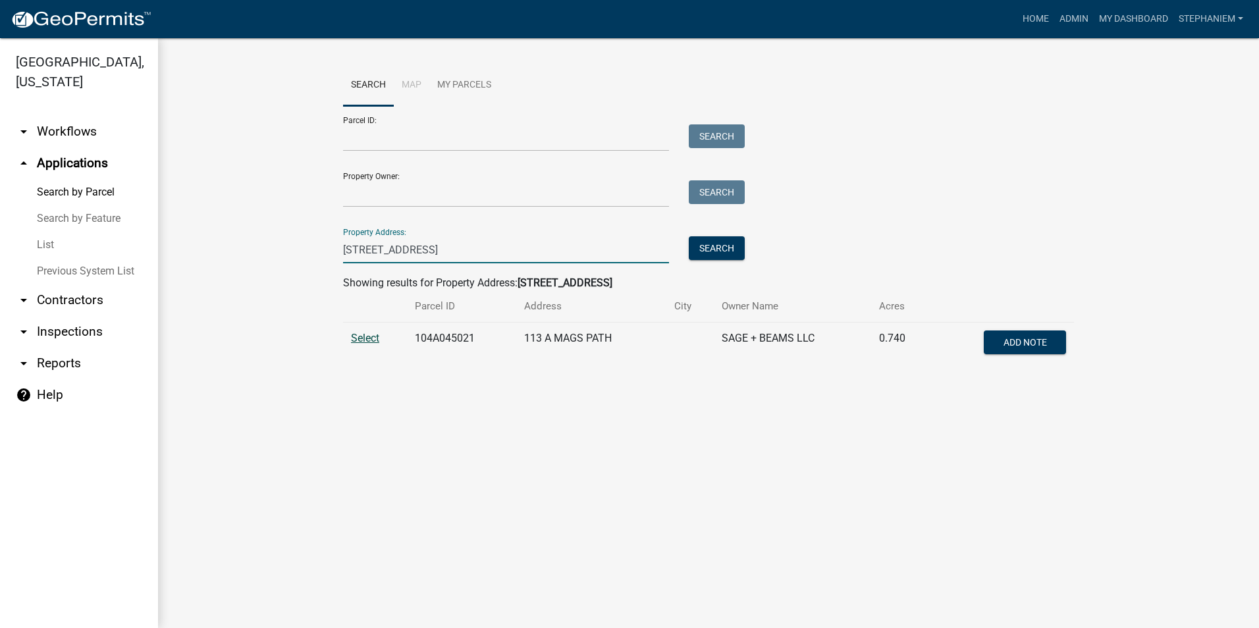
type input "[STREET_ADDRESS]"
click at [366, 335] on span "Select" at bounding box center [365, 338] width 28 height 13
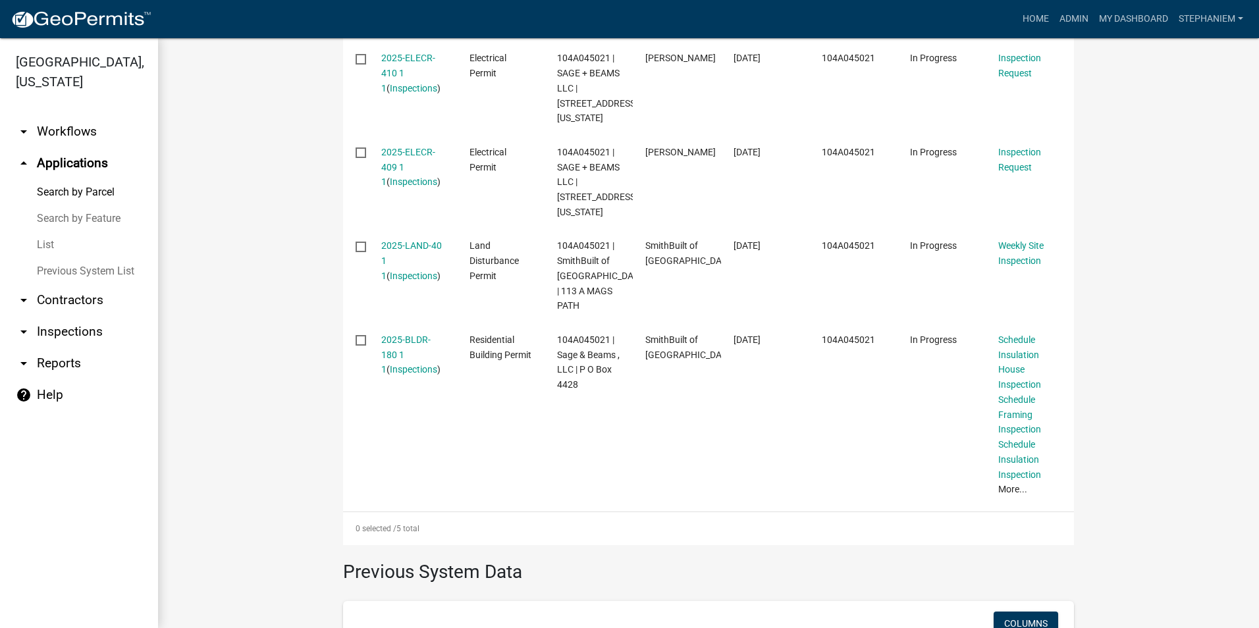
scroll to position [593, 0]
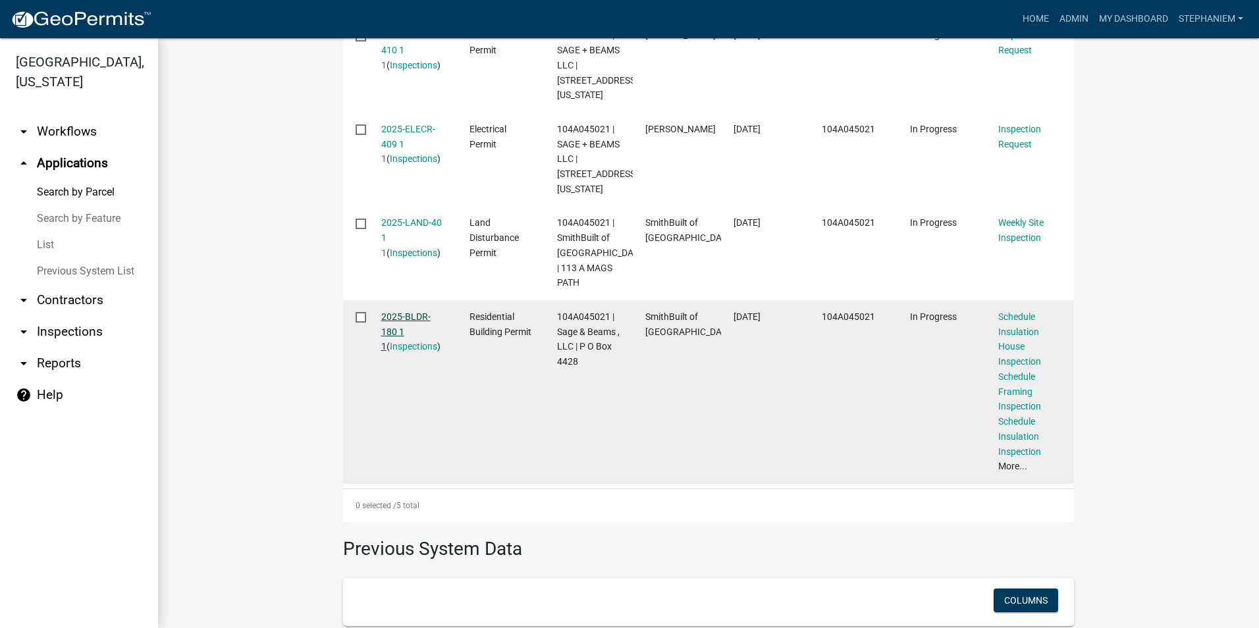
click at [405, 333] on link "2025-BLDR-180 1 1" at bounding box center [405, 332] width 49 height 41
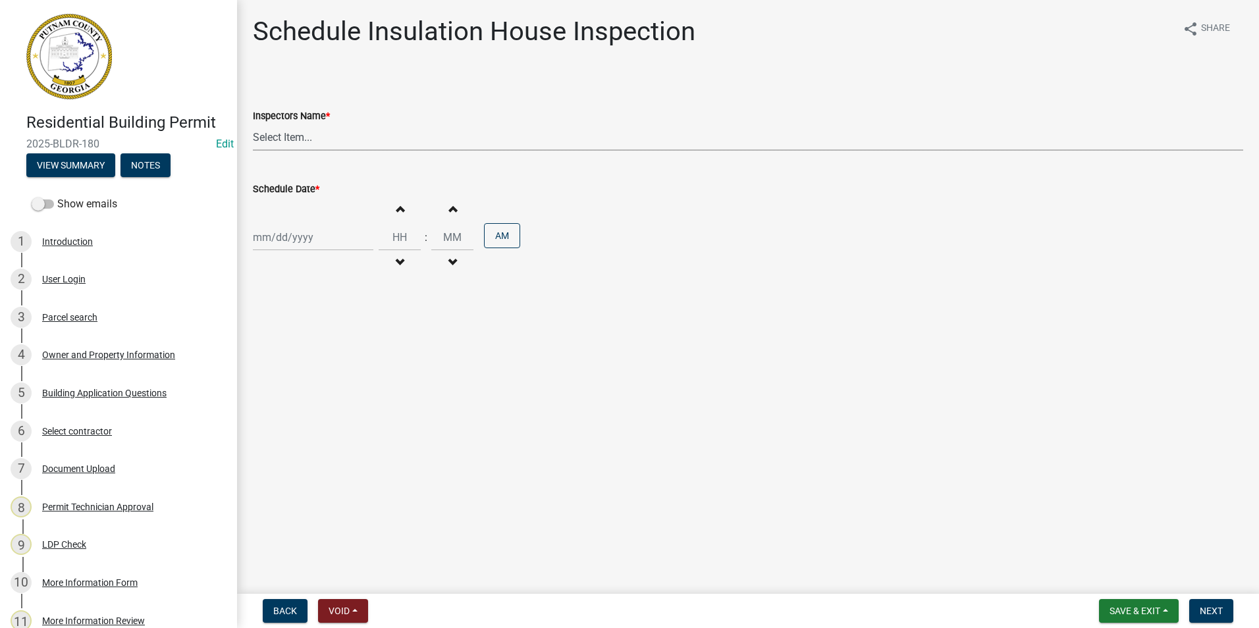
click at [280, 137] on select "Select Item... mrivera ([PERSON_NAME]) [PERSON_NAME] ([PERSON_NAME] ([PERSON_NA…" at bounding box center [748, 137] width 991 height 27
select select "a0ea4169-8540-4a2c-b9f4-cf4c1ffdeb95"
click at [253, 124] on select "Select Item... mrivera ([PERSON_NAME]) [PERSON_NAME] ([PERSON_NAME] ([PERSON_NA…" at bounding box center [748, 137] width 991 height 27
click at [275, 236] on div at bounding box center [313, 237] width 121 height 27
select select "10"
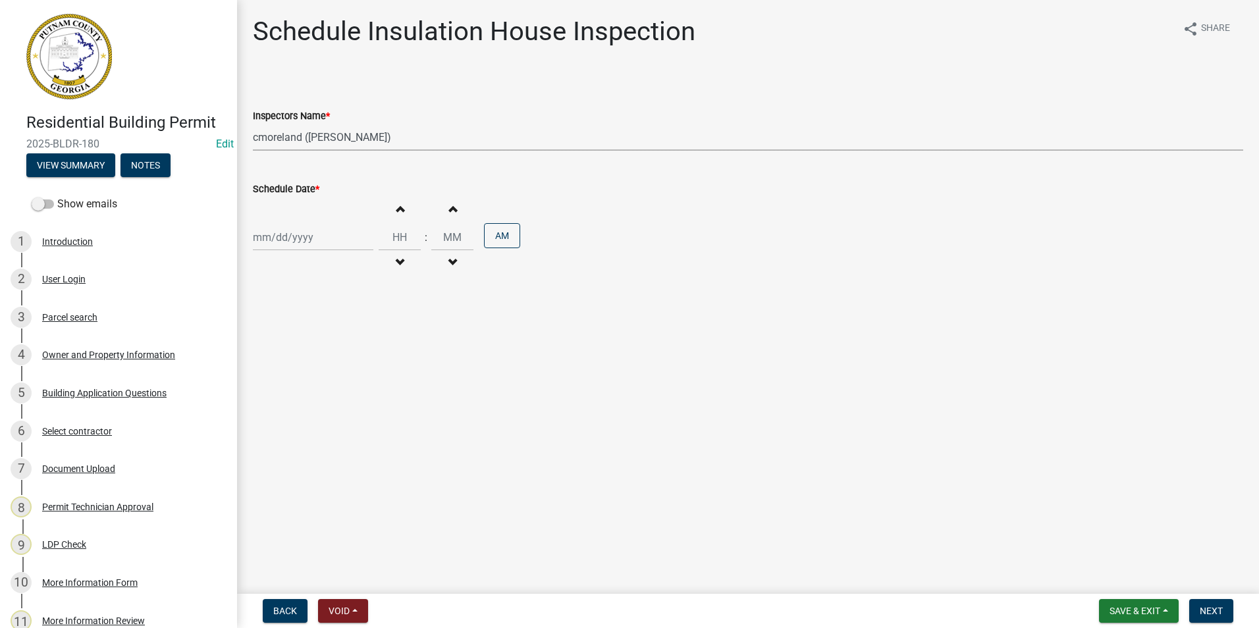
select select "2025"
click at [335, 351] on div "16" at bounding box center [329, 349] width 21 height 21
type input "[DATE]"
click at [1230, 607] on button "Next" at bounding box center [1212, 611] width 44 height 24
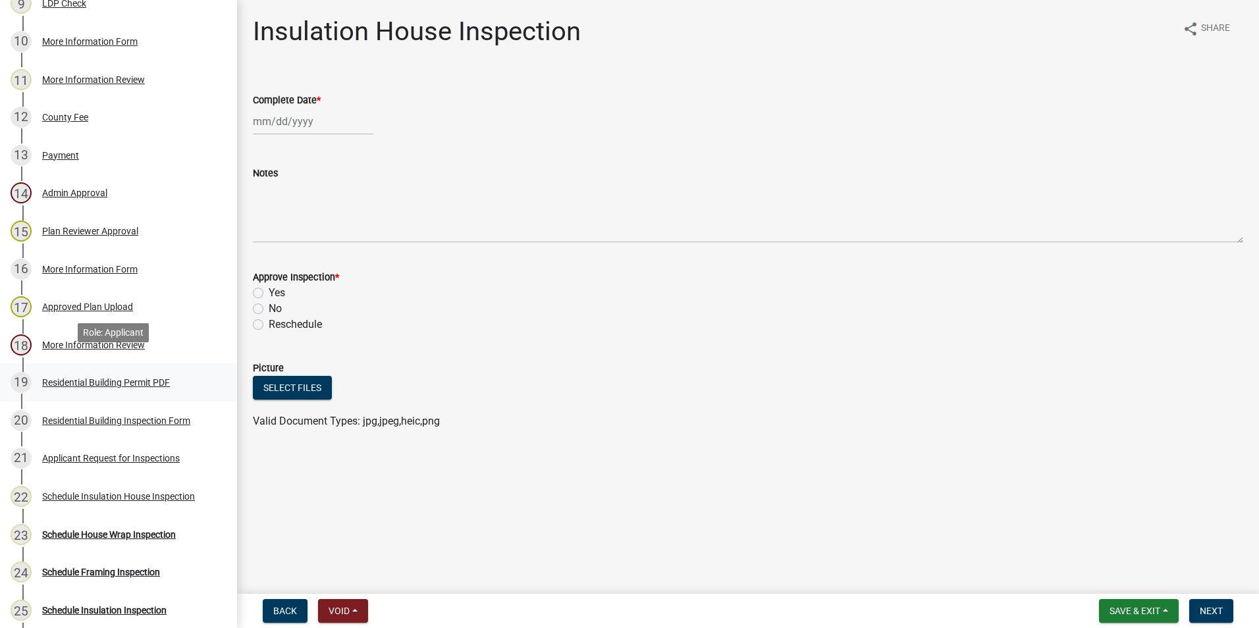
scroll to position [565, 0]
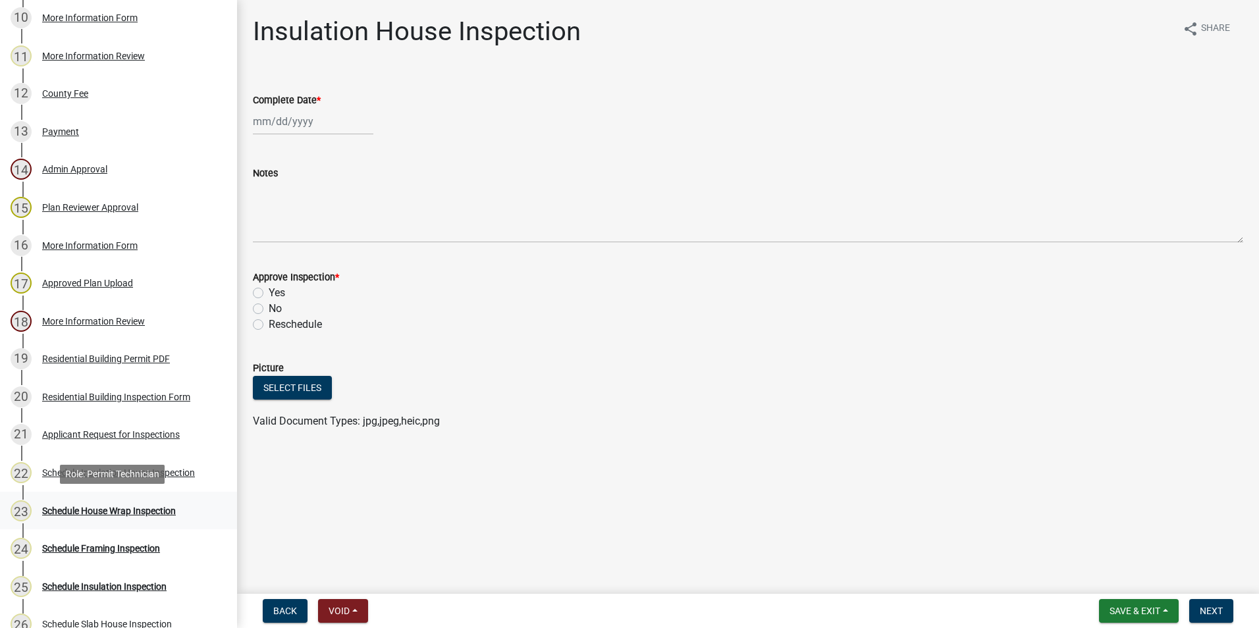
click at [138, 506] on div "Schedule House Wrap Inspection" at bounding box center [109, 510] width 134 height 9
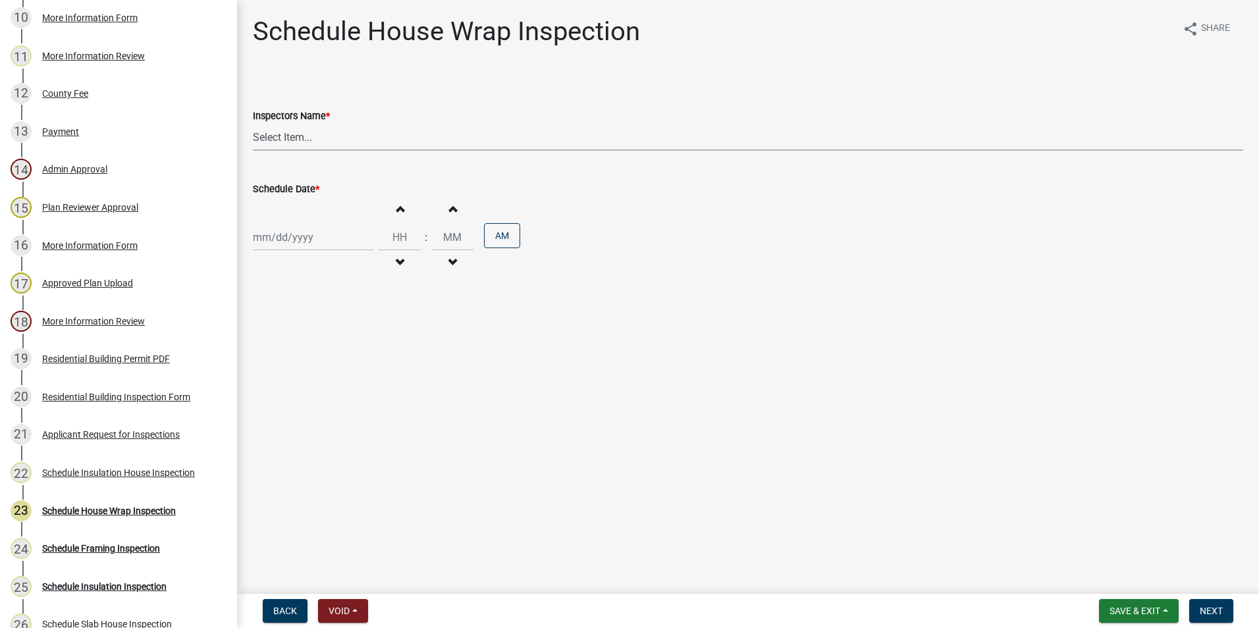
drag, startPoint x: 372, startPoint y: 135, endPoint x: 354, endPoint y: 153, distance: 25.1
click at [369, 136] on select "Select Item... mrivera ([PERSON_NAME]) [PERSON_NAME] ([PERSON_NAME] ([PERSON_NA…" at bounding box center [748, 137] width 991 height 27
select select "a0ea4169-8540-4a2c-b9f4-cf4c1ffdeb95"
click at [253, 124] on select "Select Item... mrivera ([PERSON_NAME]) [PERSON_NAME] ([PERSON_NAME] ([PERSON_NA…" at bounding box center [748, 137] width 991 height 27
click at [274, 238] on div at bounding box center [313, 237] width 121 height 27
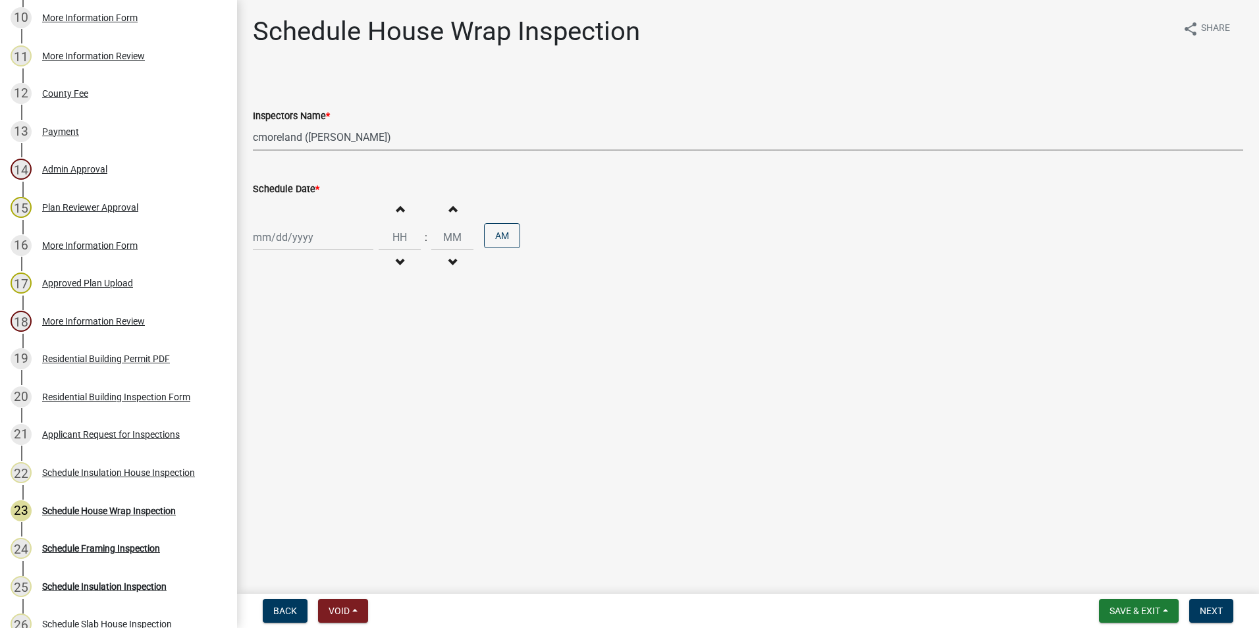
select select "10"
select select "2025"
click at [329, 356] on div "16" at bounding box center [329, 349] width 21 height 21
type input "[DATE]"
click at [1208, 606] on span "Next" at bounding box center [1211, 611] width 23 height 11
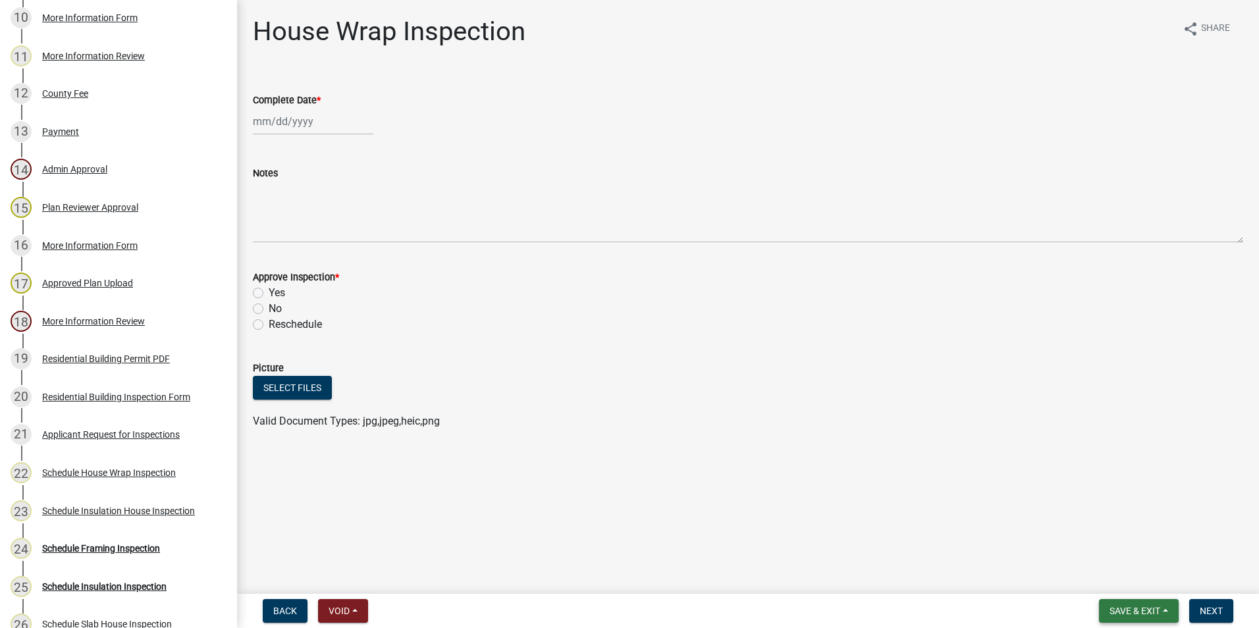
click at [1170, 611] on button "Save & Exit" at bounding box center [1139, 611] width 80 height 24
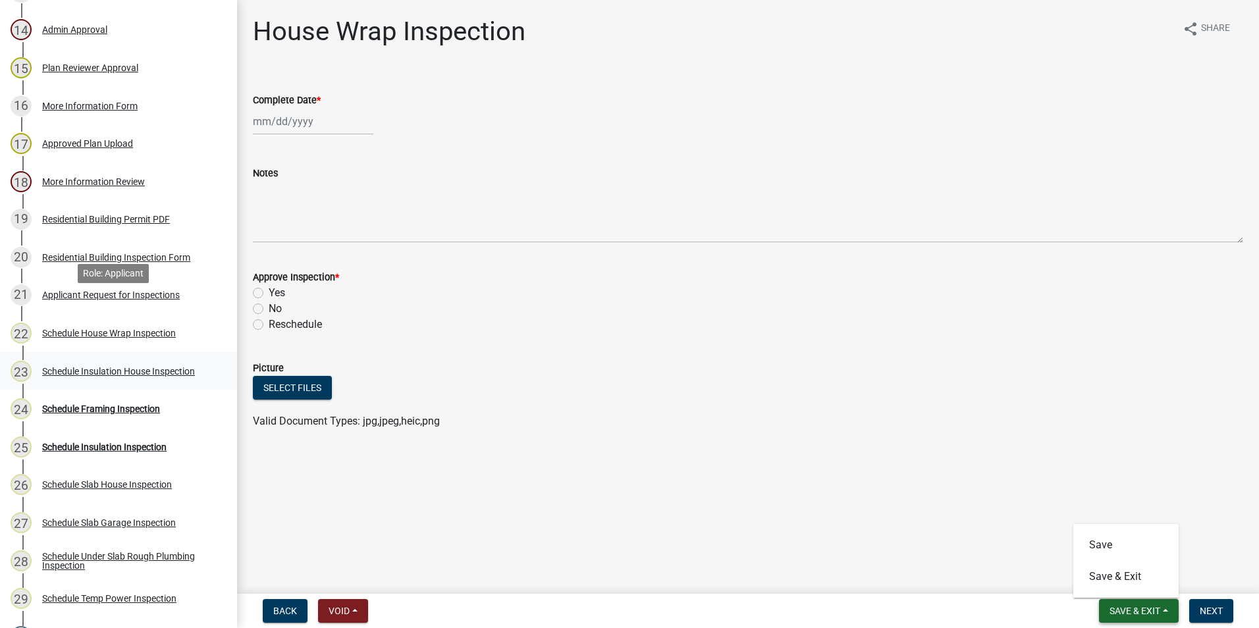
scroll to position [763, 0]
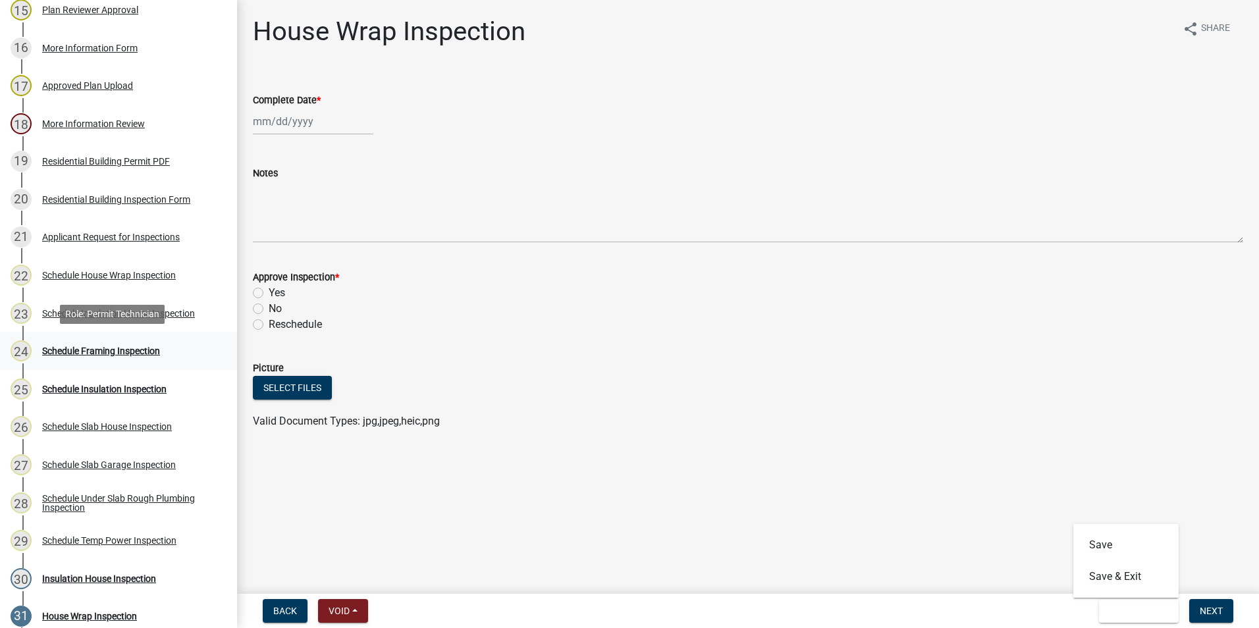
click at [155, 356] on div "Schedule Framing Inspection" at bounding box center [101, 350] width 118 height 9
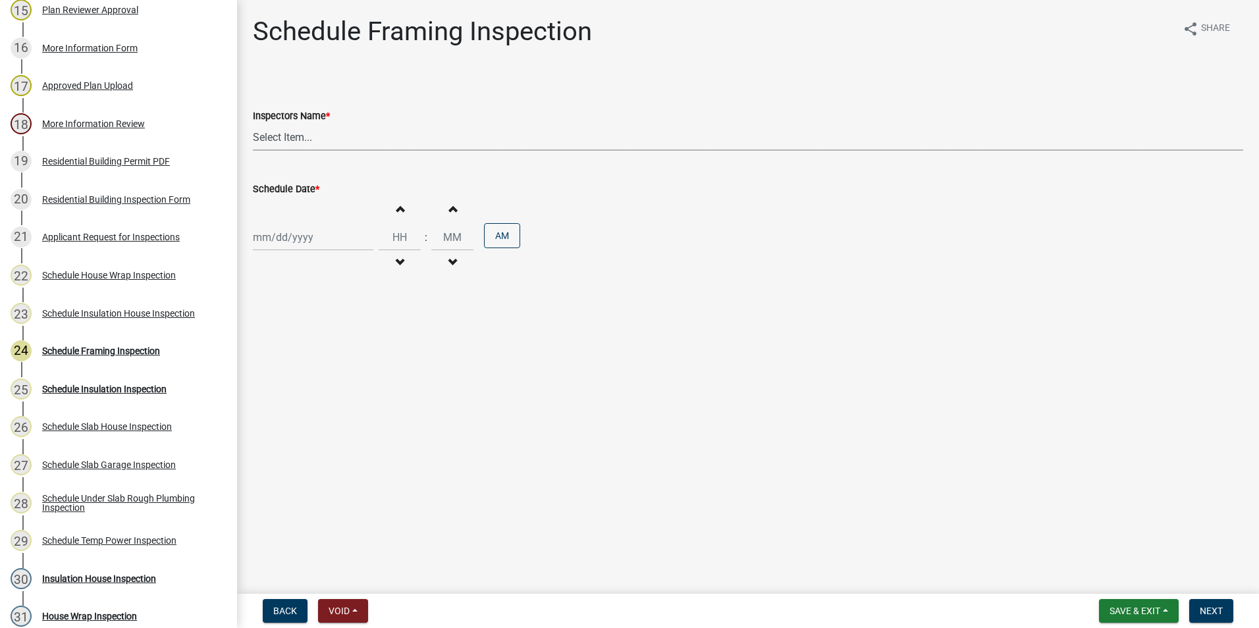
click at [422, 142] on select "Select Item... mrivera ([PERSON_NAME]) [PERSON_NAME] ([PERSON_NAME] ([PERSON_NA…" at bounding box center [748, 137] width 991 height 27
select select "a0ea4169-8540-4a2c-b9f4-cf4c1ffdeb95"
click at [253, 124] on select "Select Item... mrivera ([PERSON_NAME]) [PERSON_NAME] ([PERSON_NAME] ([PERSON_NA…" at bounding box center [748, 137] width 991 height 27
select select "10"
select select "2025"
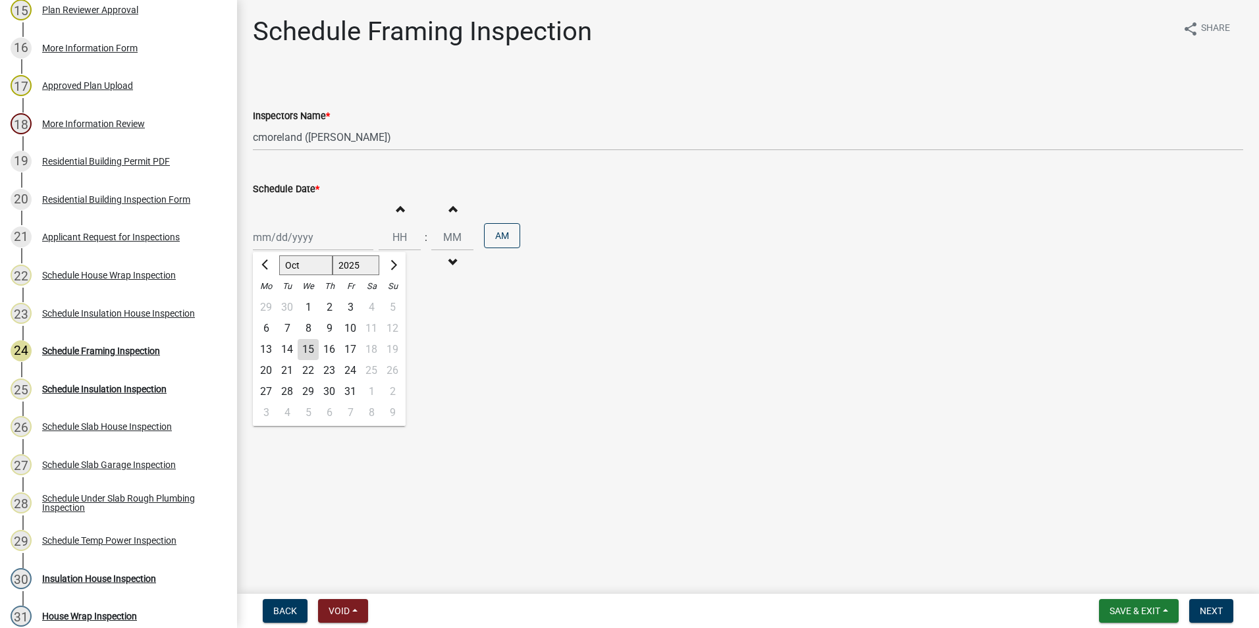
click at [312, 244] on div "[PERSON_NAME] Feb Mar Apr [PERSON_NAME][DATE] Oct Nov [DATE] 1526 1527 1528 152…" at bounding box center [313, 237] width 121 height 27
click at [332, 349] on div "16" at bounding box center [329, 349] width 21 height 21
type input "[DATE]"
click at [1216, 618] on button "Next" at bounding box center [1212, 611] width 44 height 24
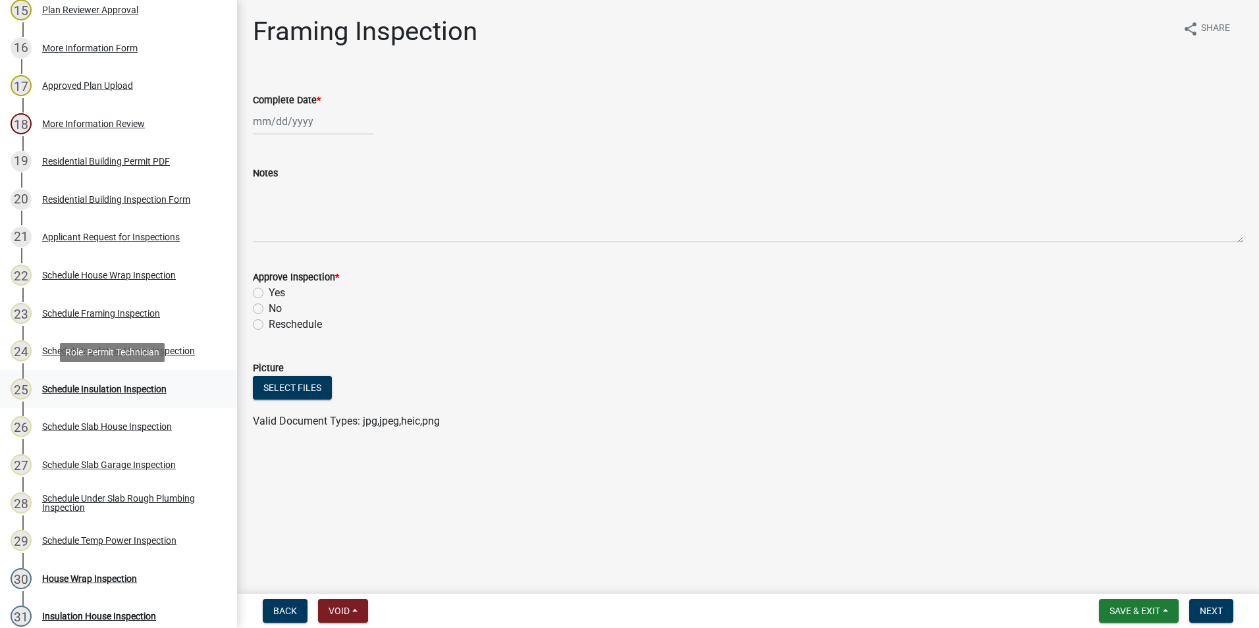
click at [159, 399] on div "25 Schedule Insulation Inspection" at bounding box center [113, 389] width 205 height 21
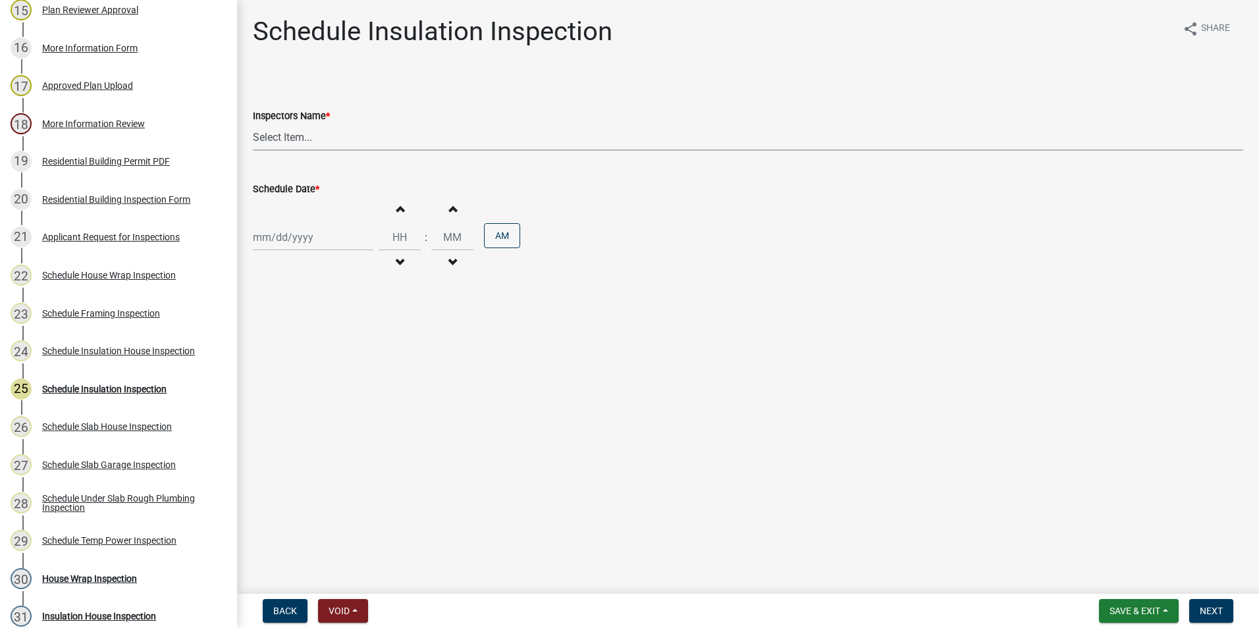
drag, startPoint x: 322, startPoint y: 136, endPoint x: 317, endPoint y: 146, distance: 10.3
click at [322, 136] on select "Select Item... mrivera ([PERSON_NAME]) [PERSON_NAME] ([PERSON_NAME] ([PERSON_NA…" at bounding box center [748, 137] width 991 height 27
select select "a0ea4169-8540-4a2c-b9f4-cf4c1ffdeb95"
click at [253, 124] on select "Select Item... mrivera ([PERSON_NAME]) [PERSON_NAME] ([PERSON_NAME] ([PERSON_NA…" at bounding box center [748, 137] width 991 height 27
select select "10"
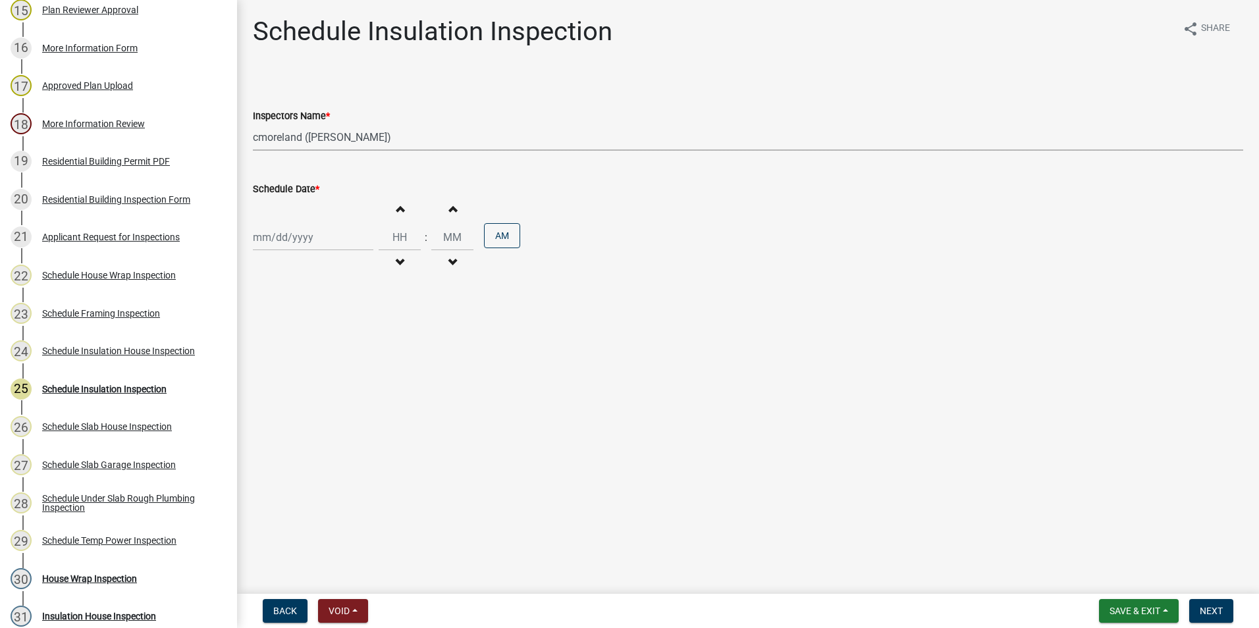
select select "2025"
click at [294, 247] on div "[PERSON_NAME] Feb Mar Apr [PERSON_NAME][DATE] Oct Nov [DATE] 1526 1527 1528 152…" at bounding box center [313, 237] width 121 height 27
click at [325, 354] on div "16" at bounding box center [329, 349] width 21 height 21
type input "[DATE]"
click at [1217, 613] on span "Next" at bounding box center [1211, 611] width 23 height 11
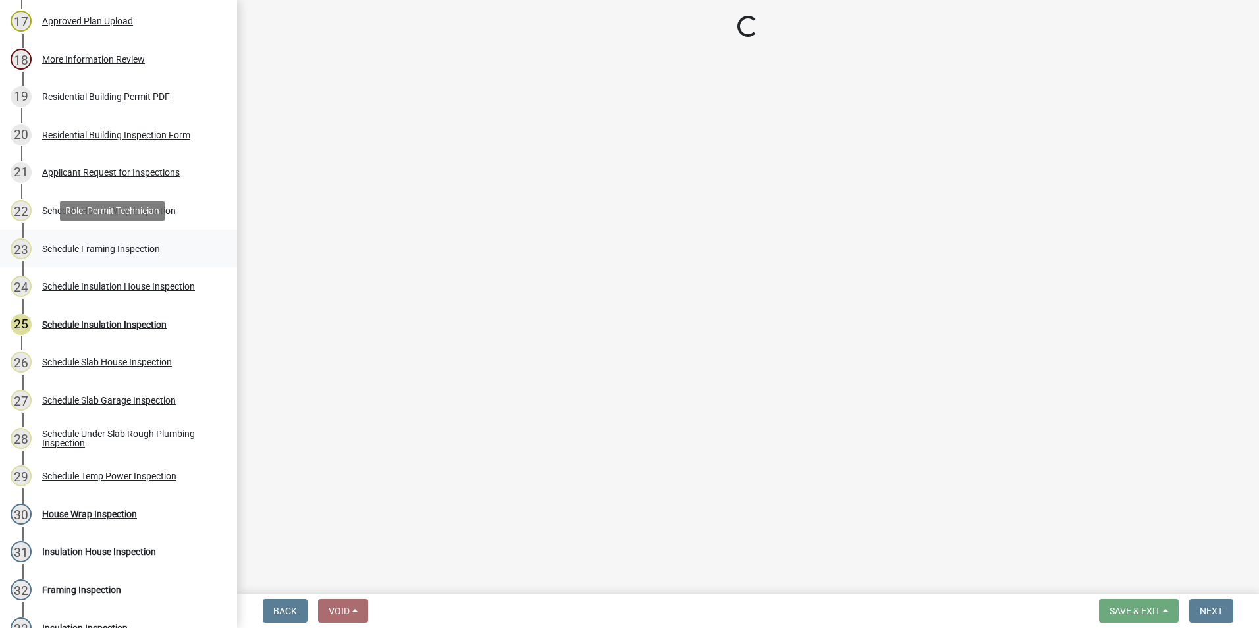
scroll to position [829, 0]
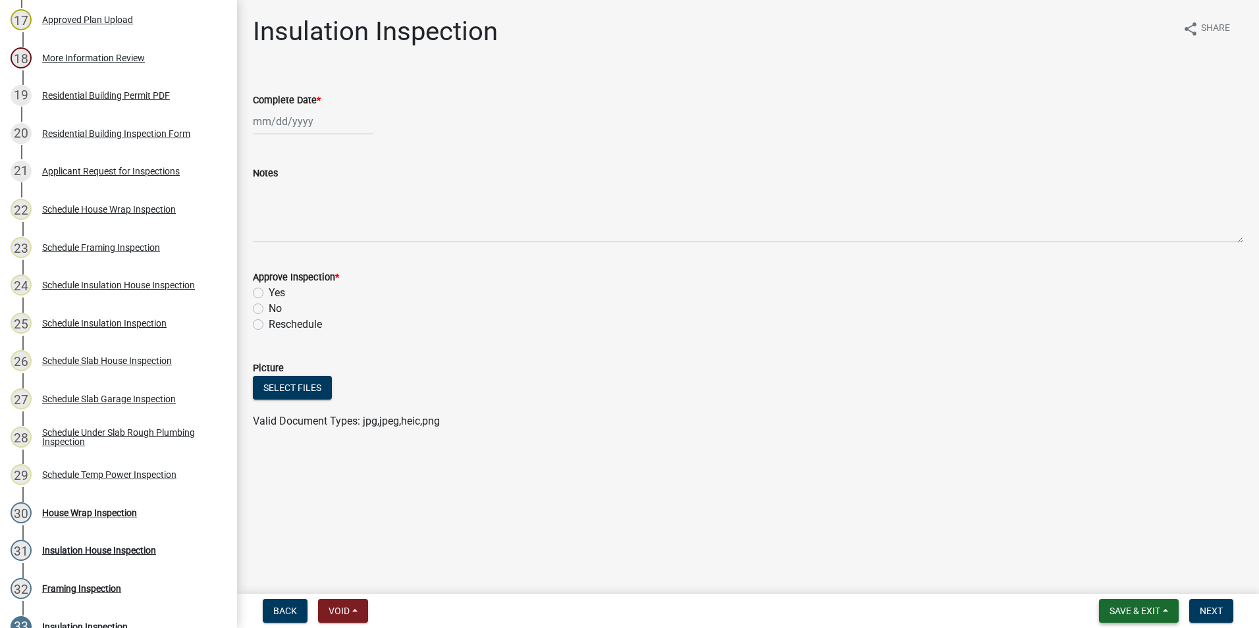
click at [1166, 616] on button "Save & Exit" at bounding box center [1139, 611] width 80 height 24
click at [1166, 580] on button "Save & Exit" at bounding box center [1126, 577] width 105 height 32
